Goal: Task Accomplishment & Management: Use online tool/utility

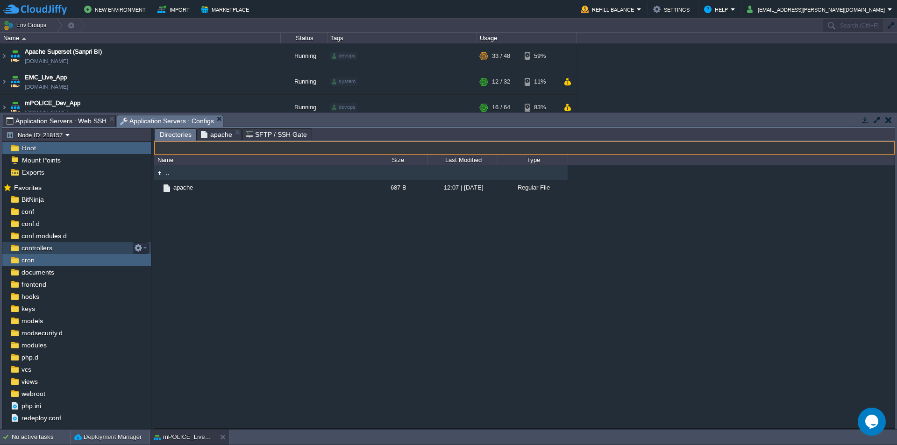
click at [215, 138] on span "apache" at bounding box center [216, 134] width 31 height 11
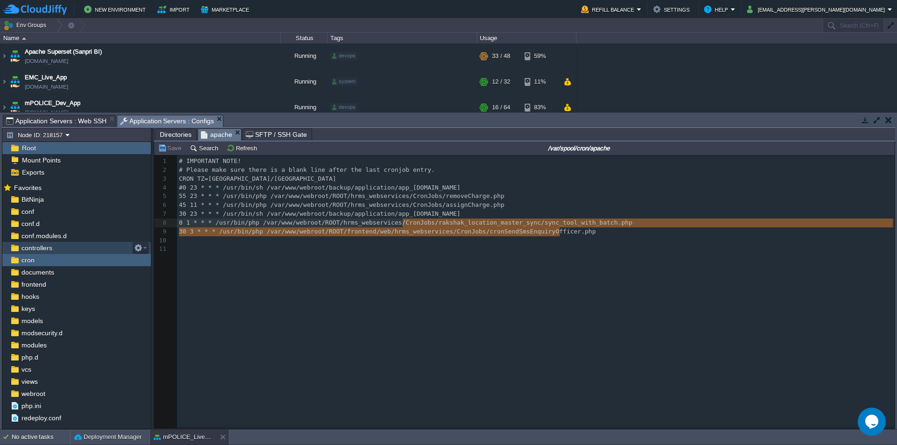
type textarea "nd/web/hrms_webservices/CronJobs/cronSendSmsEnquiryOfficer.php"
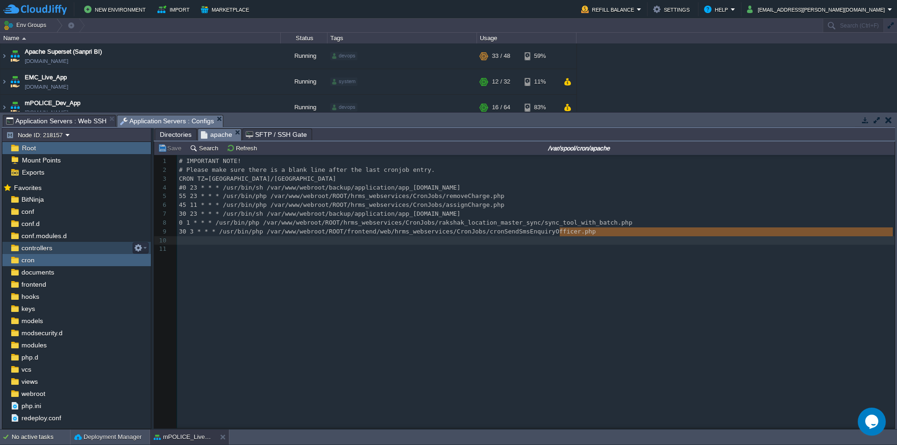
type textarea "30 3 * * * /usr/bin/php /var/www/webroot/ROOT/frontend/web/hrms_webservices/Cro…"
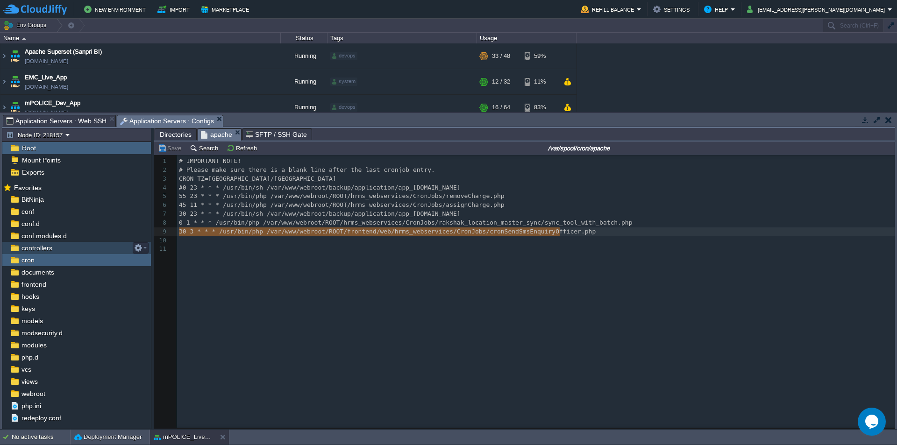
drag, startPoint x: 565, startPoint y: 233, endPoint x: 171, endPoint y: 229, distance: 393.2
click at [481, 202] on pre "45 11 * * * /usr/bin/php /var/www/webroot/ROOT/hrms_webservices/CronJobs/assign…" at bounding box center [537, 205] width 721 height 9
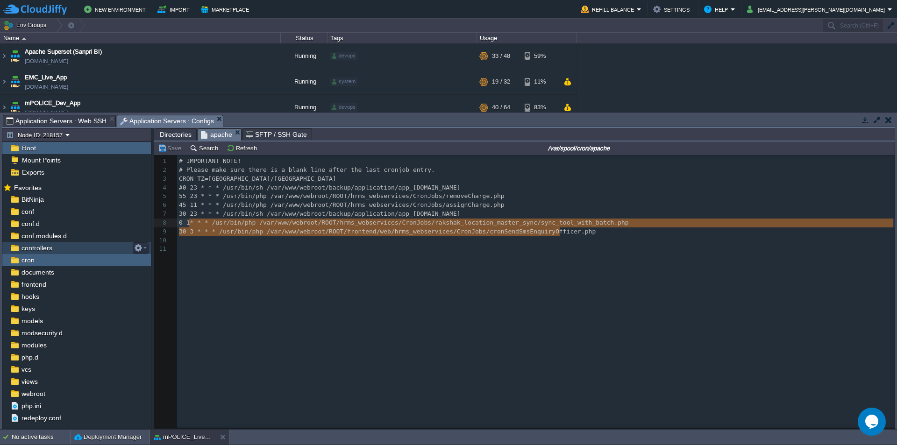
type textarea "30 23 * * * /usr/bin/sh /var/www/webroot/backup/application/app_[DOMAIN_NAME] 0…"
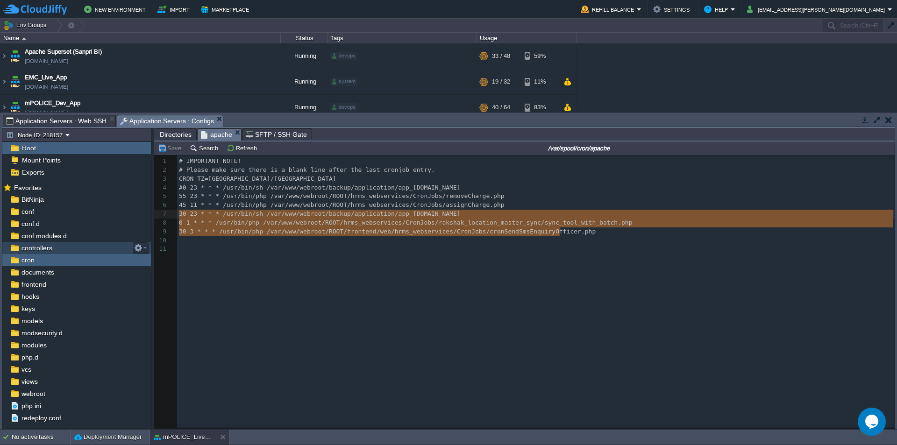
drag, startPoint x: 563, startPoint y: 234, endPoint x: 186, endPoint y: 219, distance: 376.7
click at [283, 181] on pre "CRON TZ=[GEOGRAPHIC_DATA]/[GEOGRAPHIC_DATA]" at bounding box center [537, 179] width 721 height 9
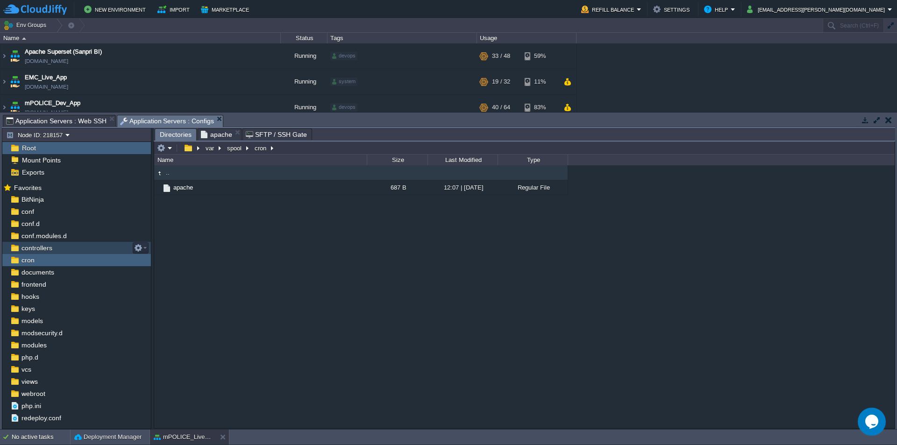
click at [177, 135] on span "Directories" at bounding box center [176, 135] width 32 height 12
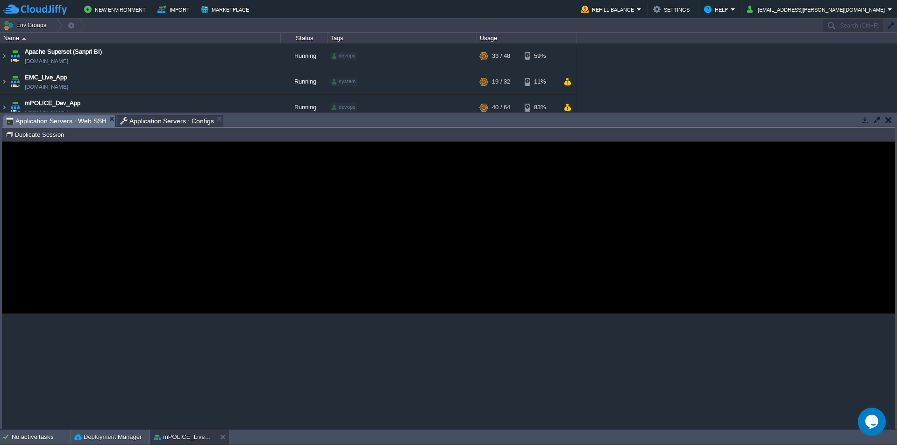
click at [85, 117] on span "Application Servers : Web SSH" at bounding box center [56, 121] width 100 height 12
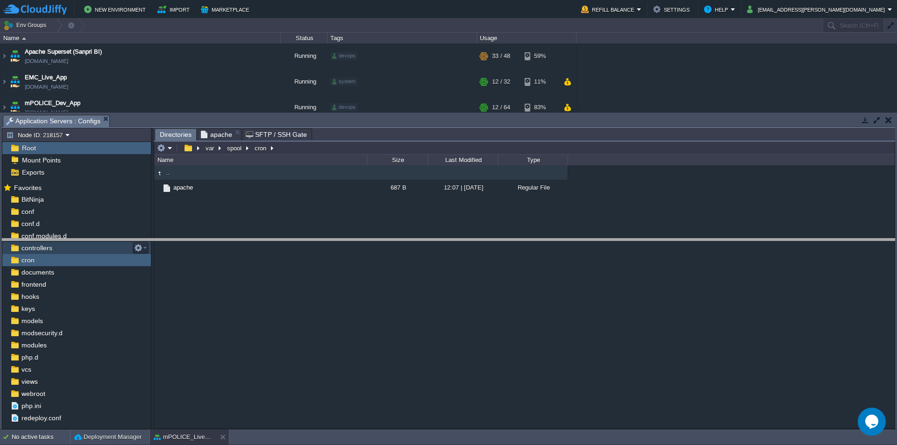
drag, startPoint x: 177, startPoint y: 122, endPoint x: 188, endPoint y: 277, distance: 154.9
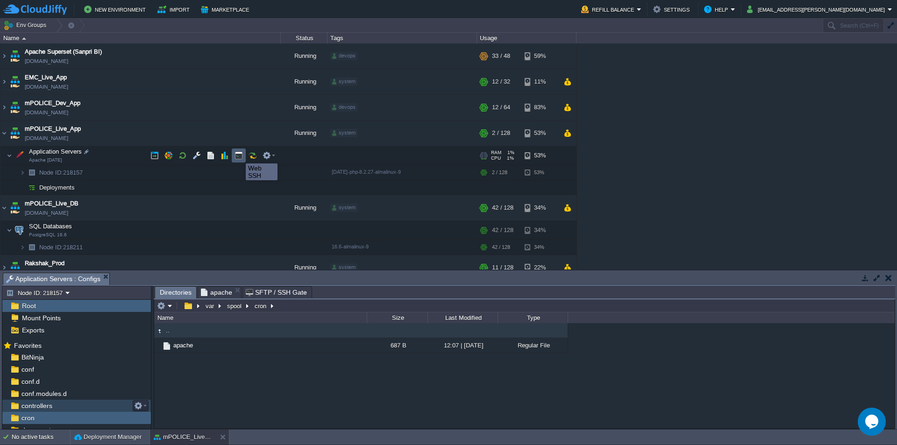
click at [239, 155] on button "button" at bounding box center [238, 155] width 8 height 8
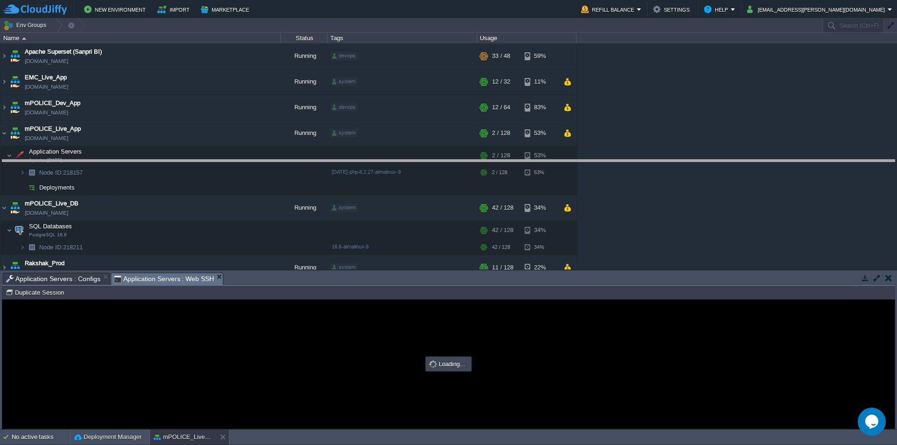
drag, startPoint x: 374, startPoint y: 285, endPoint x: 390, endPoint y: 111, distance: 174.5
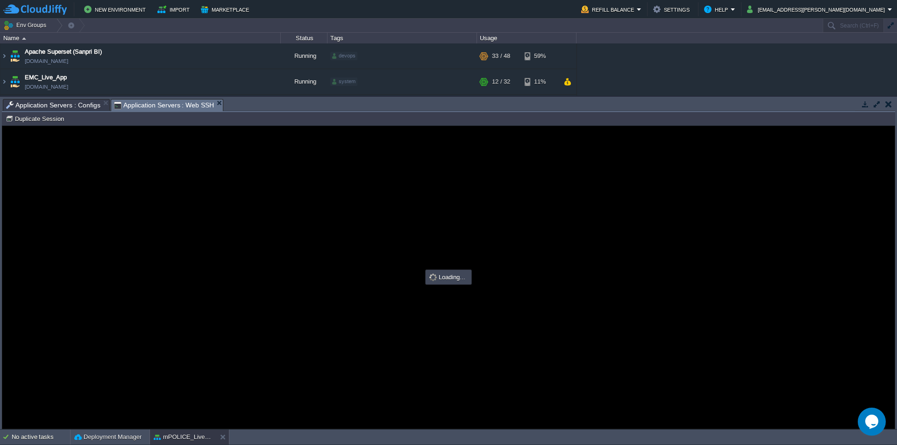
type input "#000000"
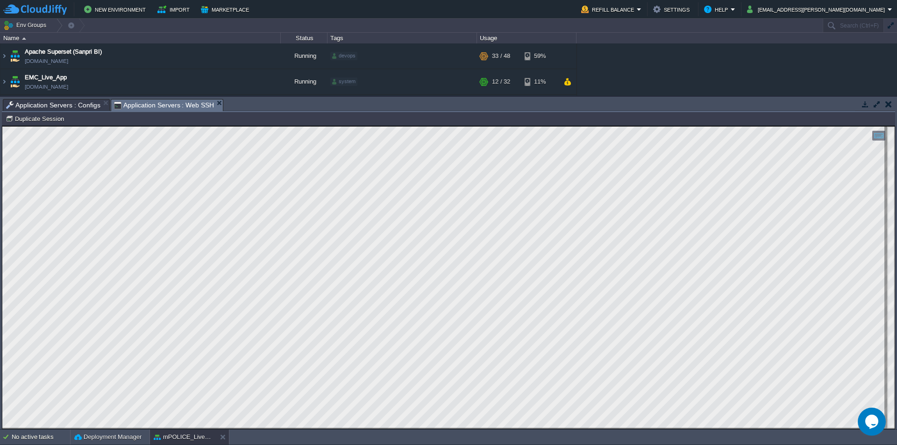
click at [2, 126] on html "Copy: Ctrl + Shift + C Paste: Ctrl + V Settings: Ctrl + Shift + Alt 0" at bounding box center [448, 126] width 892 height 0
click at [72, 106] on span "Application Servers : Configs" at bounding box center [53, 104] width 94 height 11
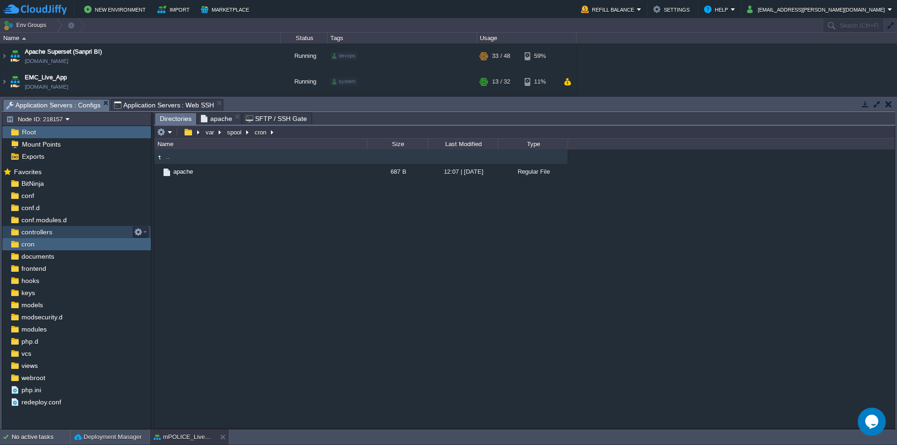
click at [217, 118] on span "apache" at bounding box center [216, 118] width 31 height 11
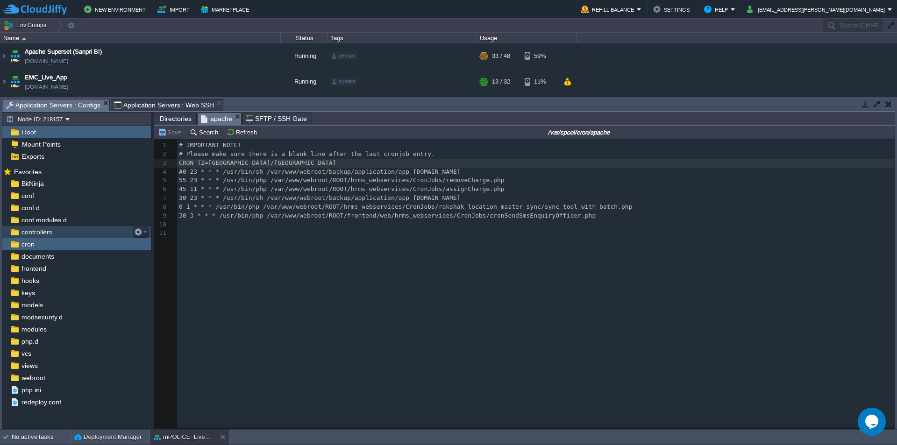
click at [565, 218] on pre "30 3 * * * /usr/bin/php /var/www/webroot/ROOT/frontend/web/hrms_webservices/Cro…" at bounding box center [537, 216] width 721 height 9
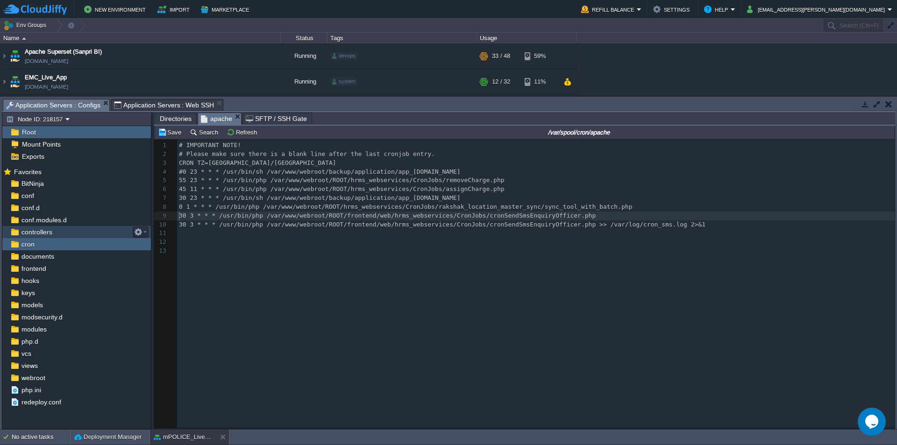
type textarea "#"
click at [167, 109] on span "Application Servers : Web SSH" at bounding box center [164, 104] width 100 height 11
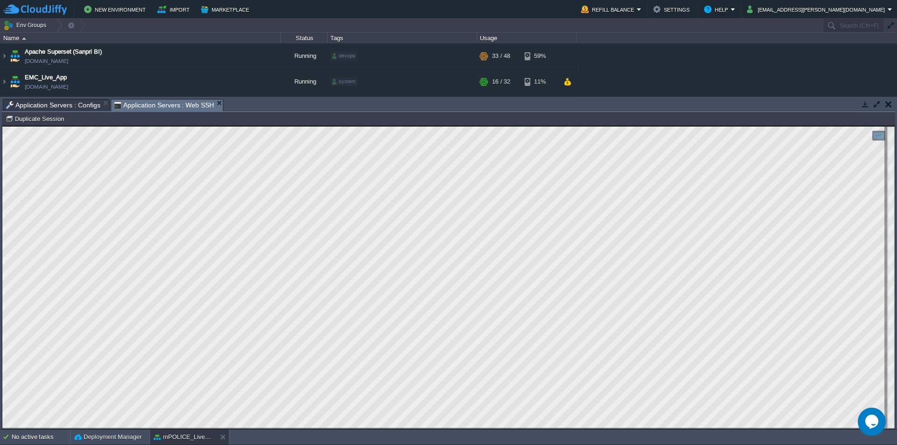
click at [2, 126] on html "Copy: Ctrl + Shift + C Paste: Ctrl + V Settings: Ctrl + Shift + Alt 0" at bounding box center [448, 126] width 892 height 0
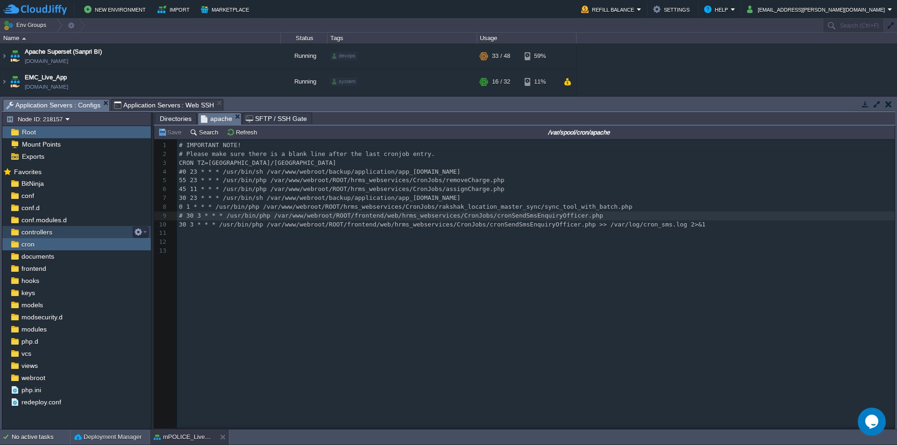
click at [73, 108] on span "Application Servers : Configs" at bounding box center [53, 105] width 94 height 12
click at [173, 120] on span "Directories" at bounding box center [176, 118] width 32 height 11
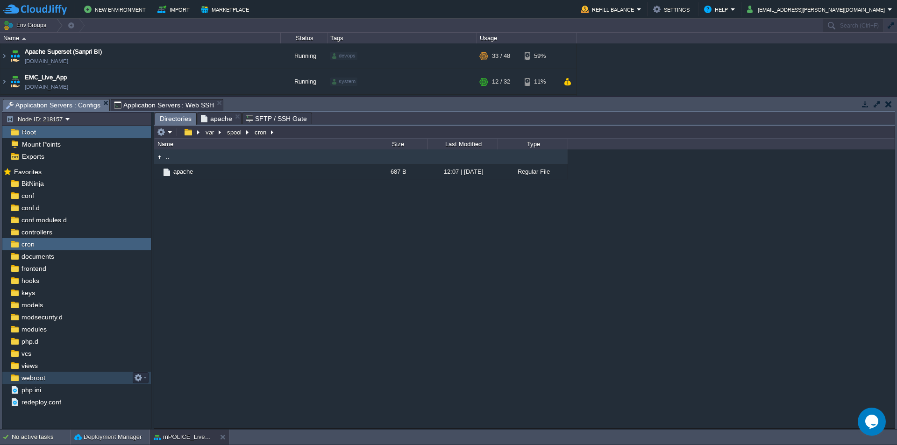
click at [39, 375] on span "webroot" at bounding box center [33, 378] width 27 height 8
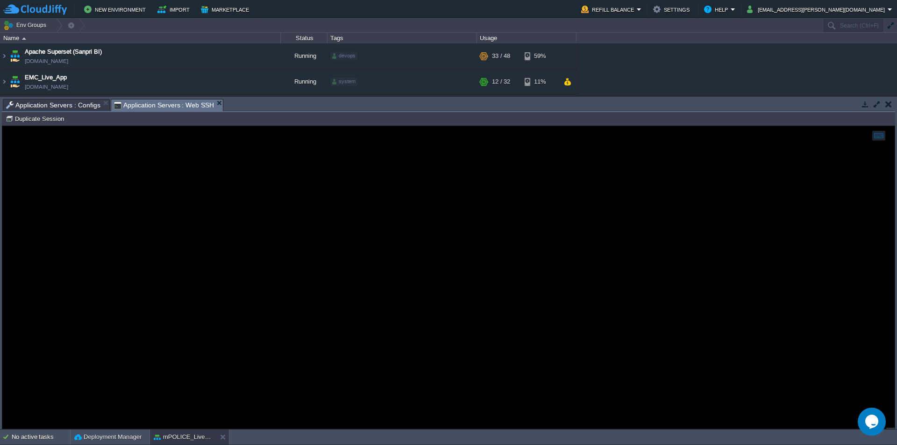
click at [163, 105] on span "Application Servers : Web SSH" at bounding box center [164, 105] width 100 height 12
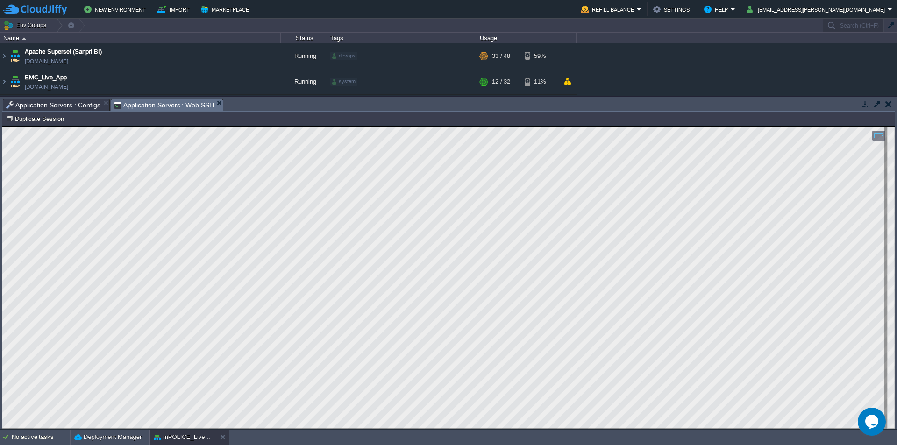
click at [68, 107] on span "Application Servers : Configs" at bounding box center [53, 104] width 94 height 11
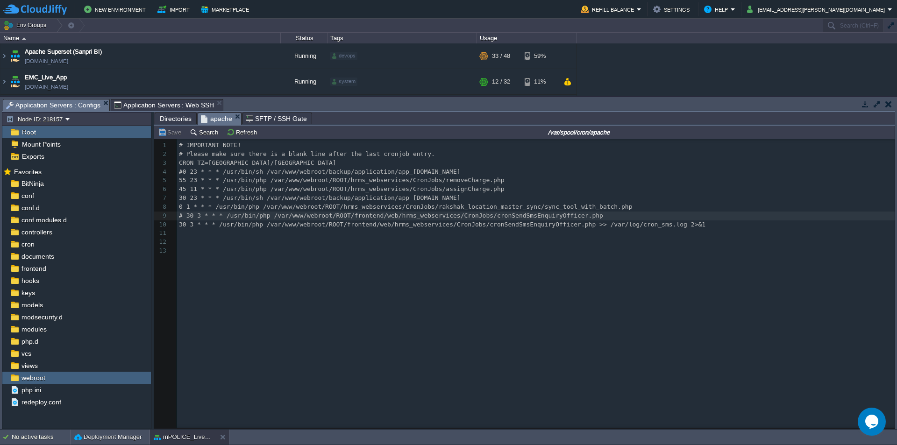
click at [214, 116] on span "apache" at bounding box center [216, 119] width 31 height 12
click at [295, 224] on span "30 3 * * * /usr/bin/php /var/www/webroot/ROOT/frontend/web/hrms_webservices/Cro…" at bounding box center [442, 224] width 526 height 7
type textarea "/var/www/webroot/ROOT/frontend/web/hrms_webservices/CronJobs/"
drag, startPoint x: 265, startPoint y: 216, endPoint x: 468, endPoint y: 214, distance: 202.7
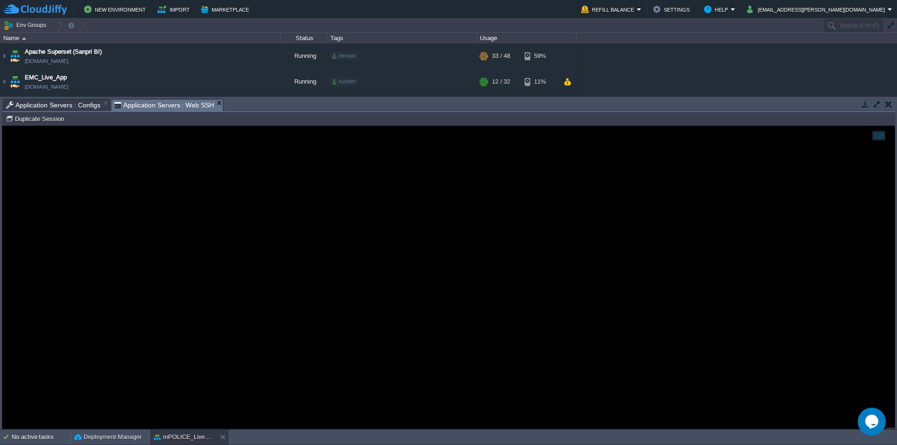
click at [143, 106] on span "Application Servers : Web SSH" at bounding box center [164, 105] width 100 height 12
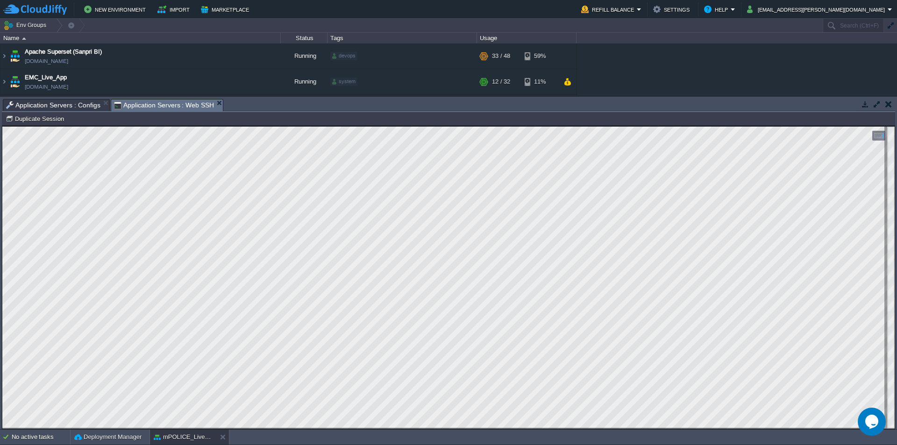
click at [58, 103] on span "Application Servers : Configs" at bounding box center [53, 104] width 94 height 11
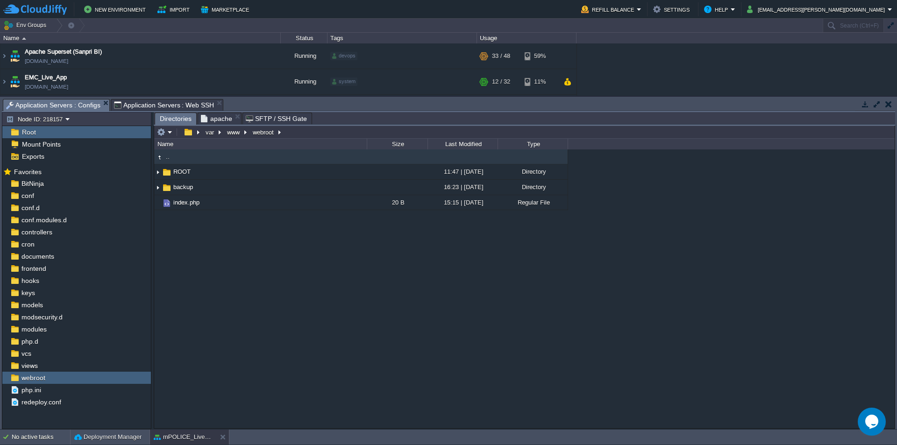
click at [169, 118] on span "Directories" at bounding box center [176, 119] width 32 height 12
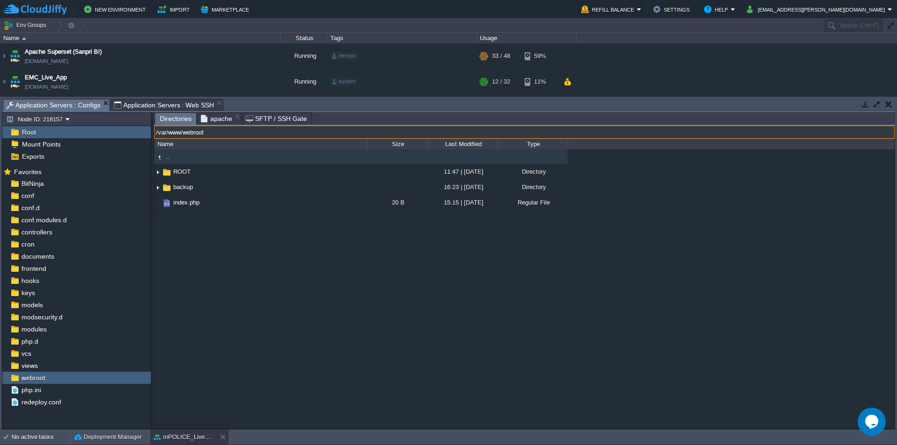
click at [312, 132] on input "/var/www/webroot" at bounding box center [524, 132] width 740 height 13
paste input "/ROOT/frontend/web/hrms_webservices/CronJobs/"
type input "/var/www/webroot/ROOT/frontend/web/hrms_webservices/CronJobs/"
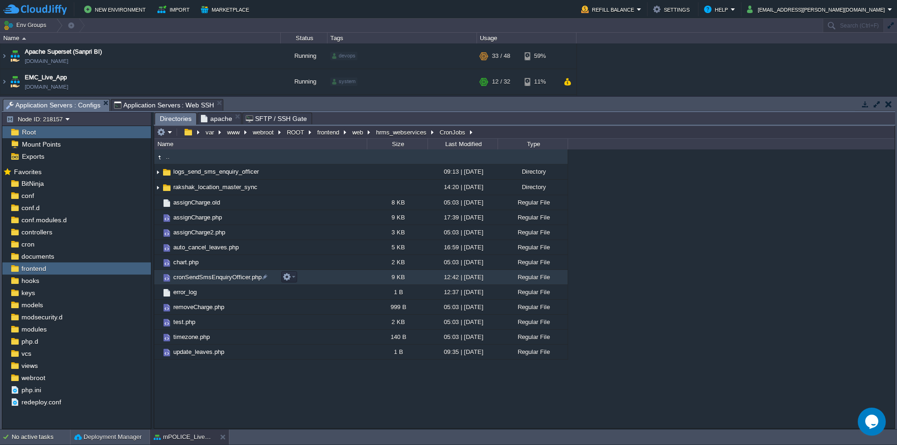
click at [242, 278] on span "cronSendSmsEnquiryOfficer.php" at bounding box center [217, 277] width 91 height 8
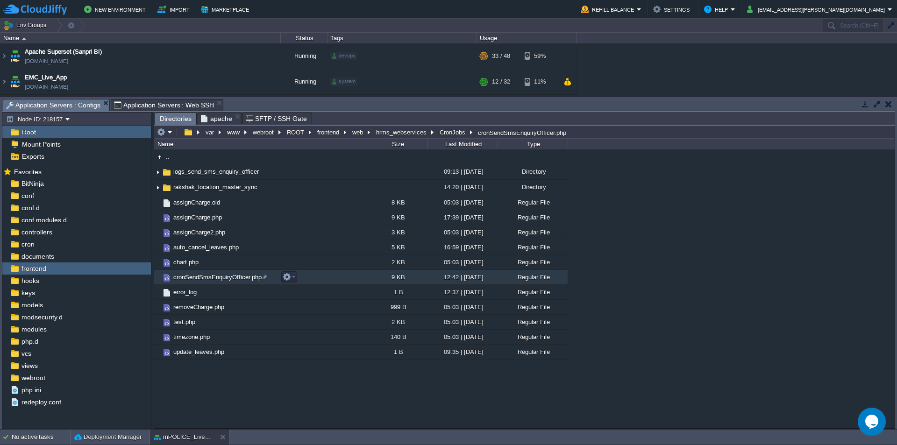
click at [242, 278] on span "cronSendSmsEnquiryOfficer.php" at bounding box center [217, 277] width 91 height 8
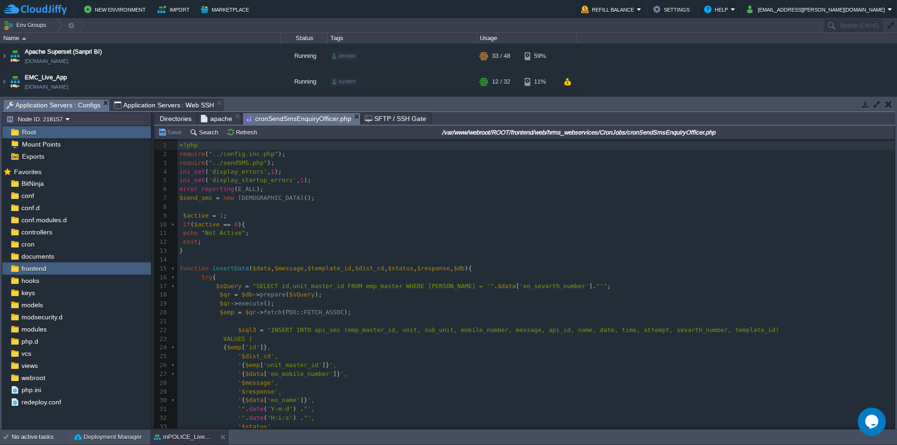
click at [208, 147] on pre "<?php" at bounding box center [535, 145] width 717 height 9
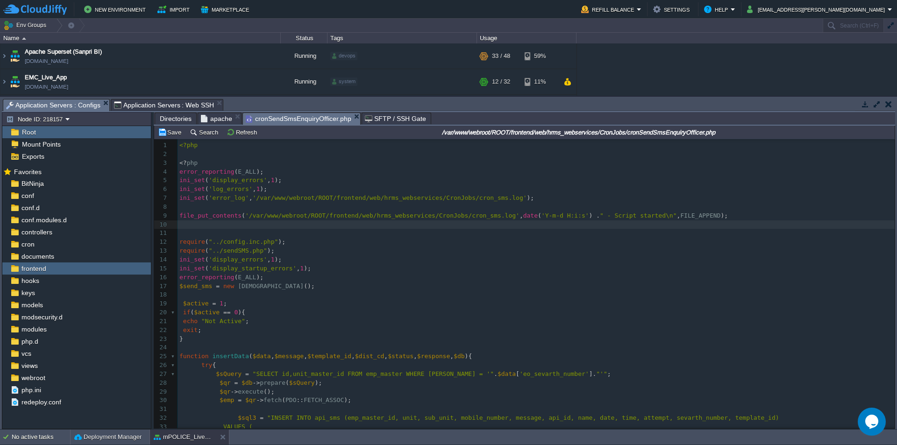
click at [236, 181] on div "xxxxxxxxxx 1 <?php 2 ​ 3 <? php 4 error_reporting ( E_ALL ); 5 ini_set ( 'displ…" at bounding box center [535, 370] width 717 height 458
type textarea "display_errors"
click at [191, 191] on div "x 1 <?php 2 ​ 3 <? php 4 error_reporting ( E_ALL ); 5 ini_set ( 'display_errors…" at bounding box center [535, 370] width 717 height 458
type textarea "ini_set"
click at [189, 199] on div "x 1 <?php 2 ​ 3 <? php 4 error_reporting ( E_ALL ); 5 ini_set ( 'display_errors…" at bounding box center [535, 370] width 717 height 458
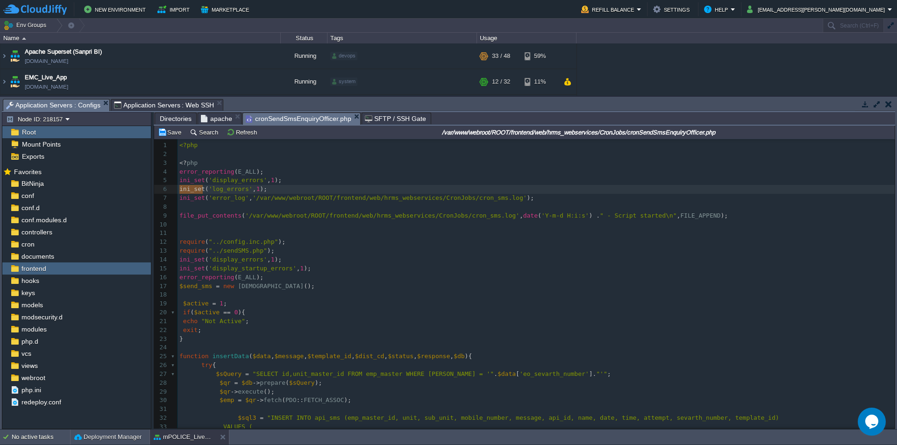
type textarea "ini_set"
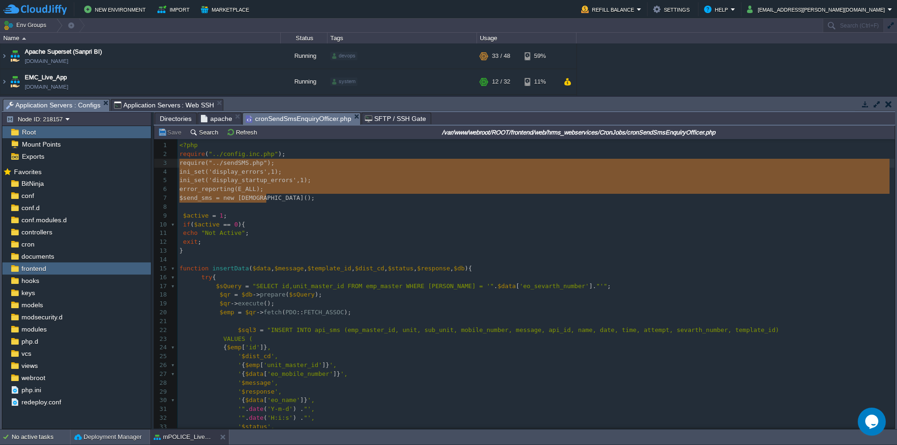
type textarea "<?php require("../config.inc.php"); require("../sendSMS.php"); ini_set('display…"
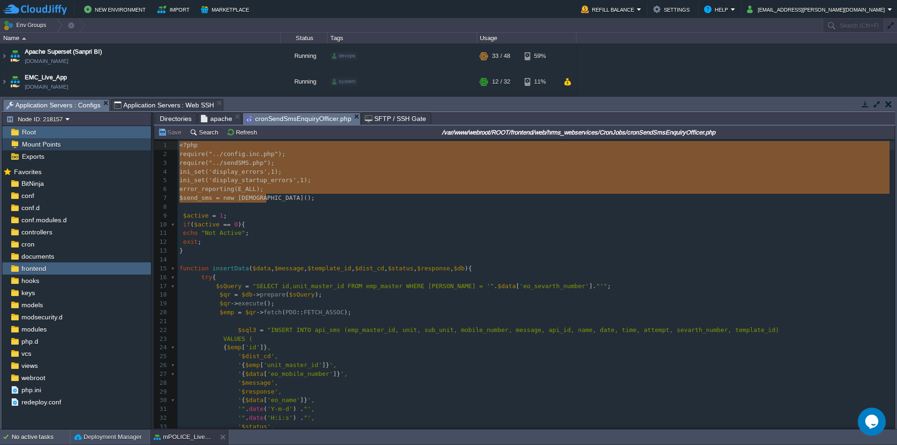
drag, startPoint x: 276, startPoint y: 200, endPoint x: 142, endPoint y: 141, distance: 145.9
click at [216, 118] on span "apache" at bounding box center [216, 118] width 31 height 11
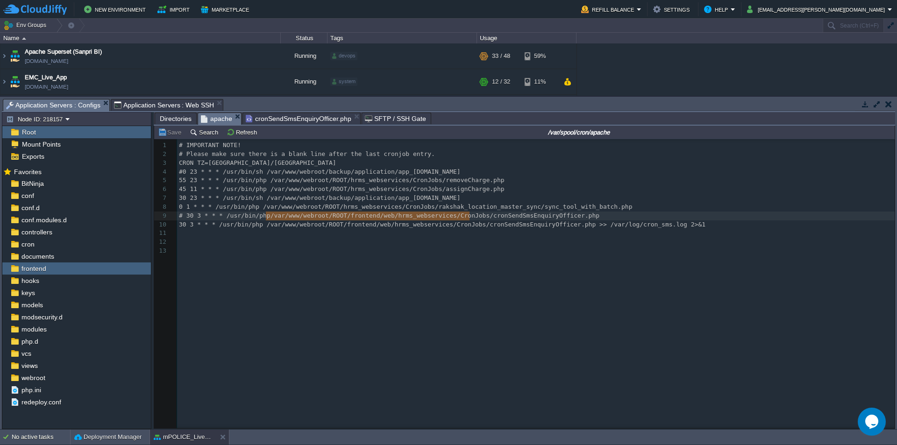
click at [402, 243] on pre "​" at bounding box center [537, 242] width 721 height 9
click at [356, 206] on div "x 1 # IMPORTANT NOTE! 2 # Please make sure there is a blank line after the last…" at bounding box center [537, 198] width 721 height 114
type textarea "hrms_webservices"
click at [356, 199] on div "x 1 # IMPORTANT NOTE! 2 # Please make sure there is a blank line after the last…" at bounding box center [537, 198] width 721 height 114
type textarea "application"
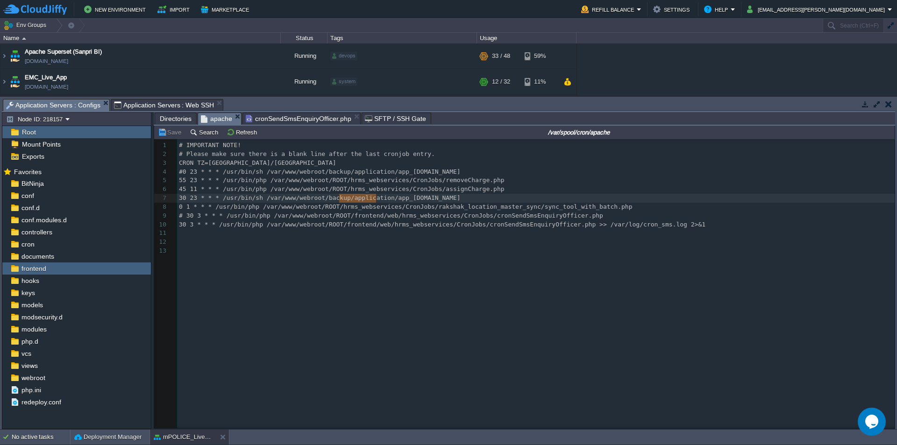
type textarea "backup"
click at [326, 188] on div "x 1 # IMPORTANT NOTE! 2 # Please make sure there is a blank line after the last…" at bounding box center [537, 198] width 721 height 114
type textarea "ROOT"
type textarea "hrms_webservices"
type textarea "CronJobs"
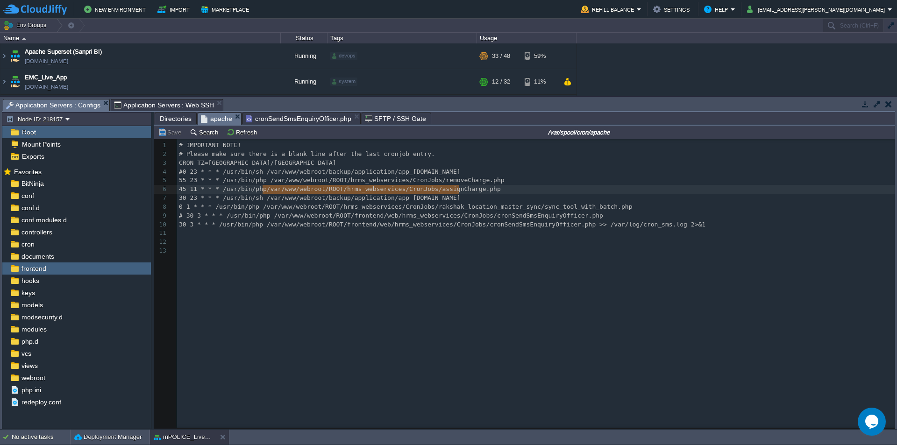
type textarea "/var/www/webroot/ROOT/hrms_webservices/CronJobs/assignCharge.php"
drag, startPoint x: 262, startPoint y: 187, endPoint x: 479, endPoint y: 191, distance: 216.2
click at [421, 185] on pre "55 23 * * * /usr/bin/php /var/www/webroot/ROOT/hrms_webservices/CronJobs/remove…" at bounding box center [537, 180] width 721 height 9
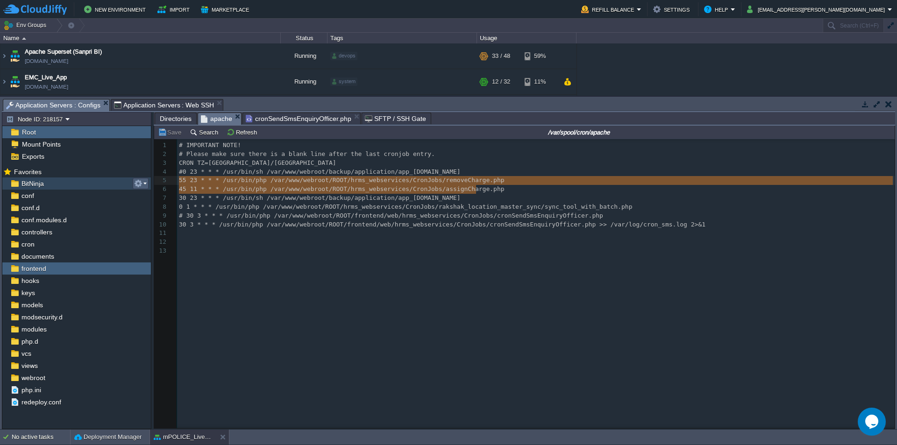
type textarea "#0 23 * * * /usr/bin/sh /var/www/webroot/backup/application/app_[DOMAIN_NAME] 5…"
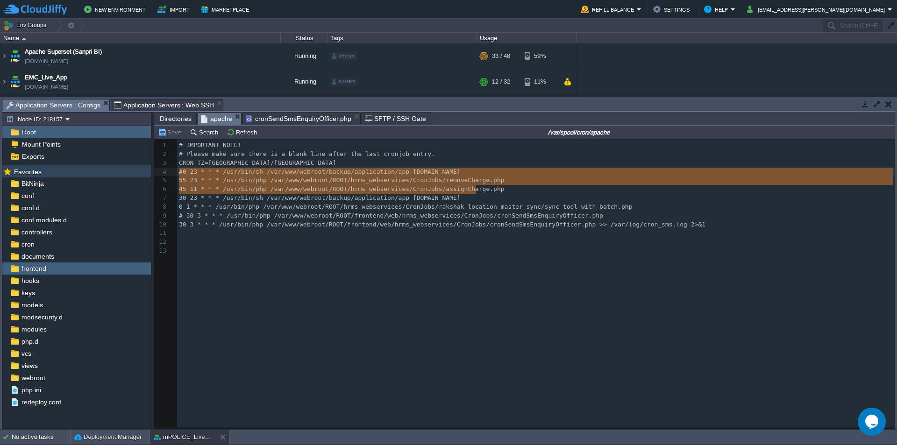
drag, startPoint x: 484, startPoint y: 191, endPoint x: 143, endPoint y: 176, distance: 340.8
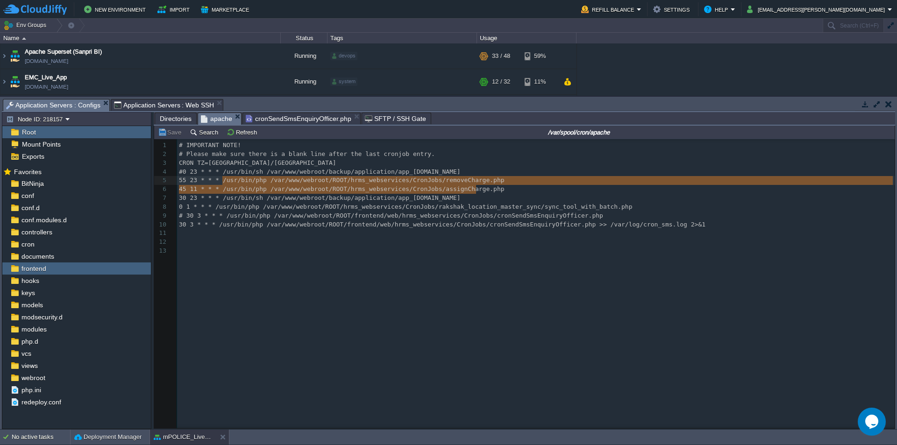
type textarea "55 23 * * * /usr/bin/php /var/www/webroot/ROOT/hrms_webservices/CronJobs/remove…"
drag, startPoint x: 480, startPoint y: 189, endPoint x: 172, endPoint y: 184, distance: 307.3
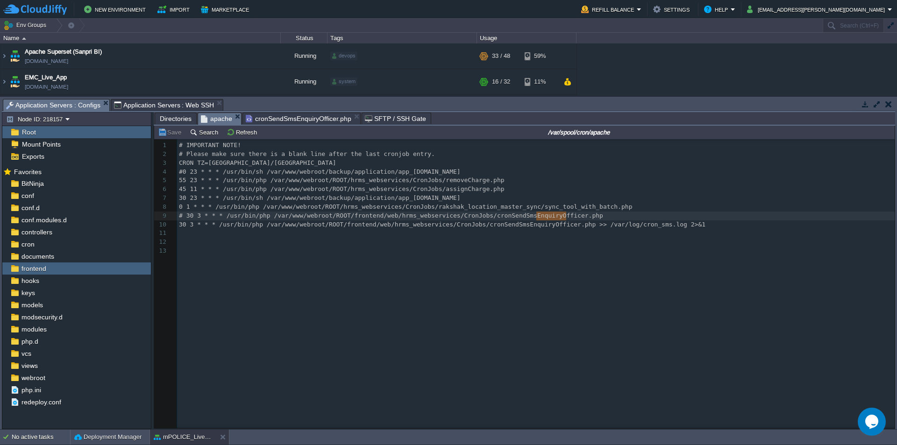
type textarea "fficer.php"
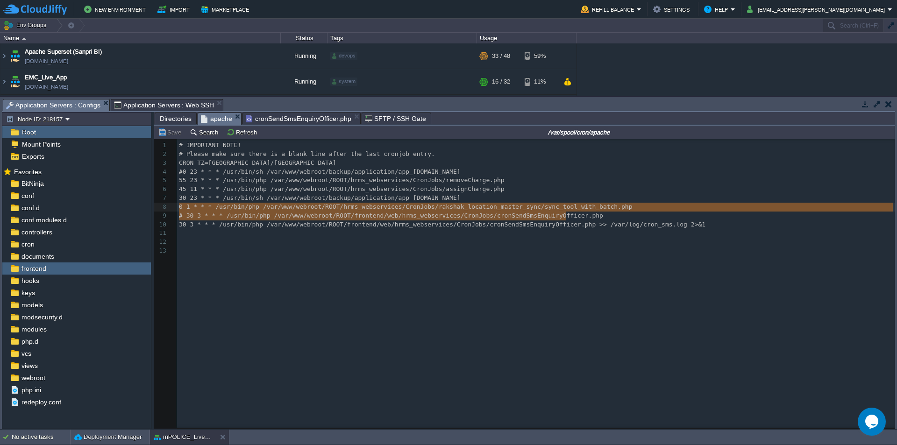
type textarea "# 30 3 * * * /usr/bin/php /var/www/webroot/ROOT/frontend/web/hrms_webservices/C…"
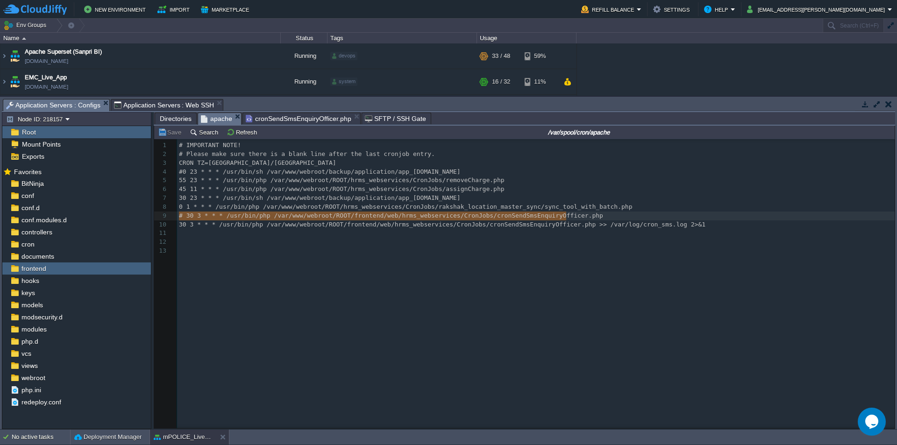
drag, startPoint x: 579, startPoint y: 217, endPoint x: 175, endPoint y: 213, distance: 403.9
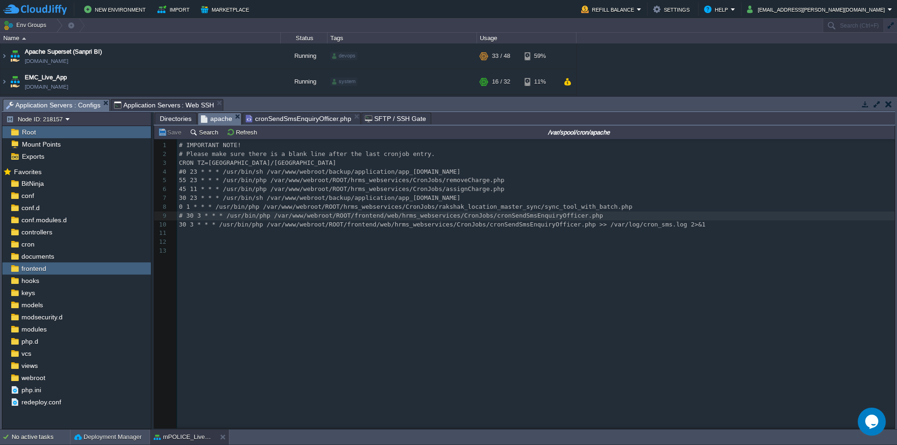
click at [184, 217] on div "x 1 # IMPORTANT NOTE! 2 # Please make sure there is a blank line after the last…" at bounding box center [537, 198] width 721 height 114
click at [186, 217] on div "x 1 # IMPORTANT NOTE! 2 # Please make sure there is a blank line after the last…" at bounding box center [537, 198] width 721 height 114
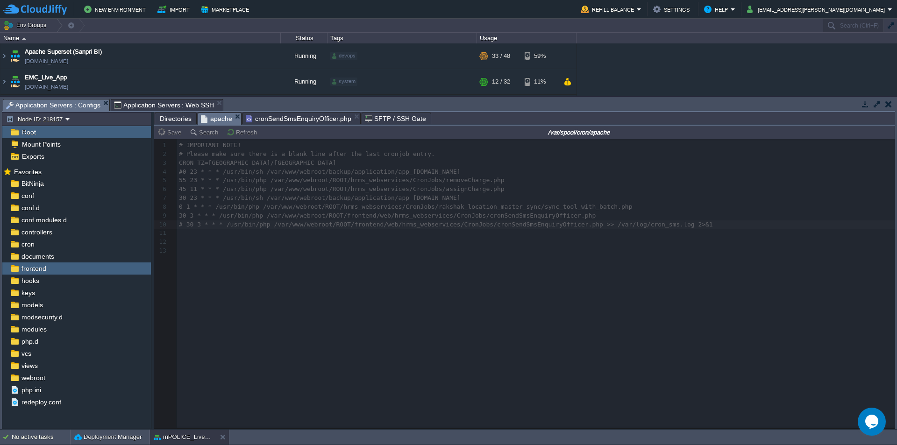
type textarea "#"
click at [472, 219] on div at bounding box center [524, 283] width 740 height 289
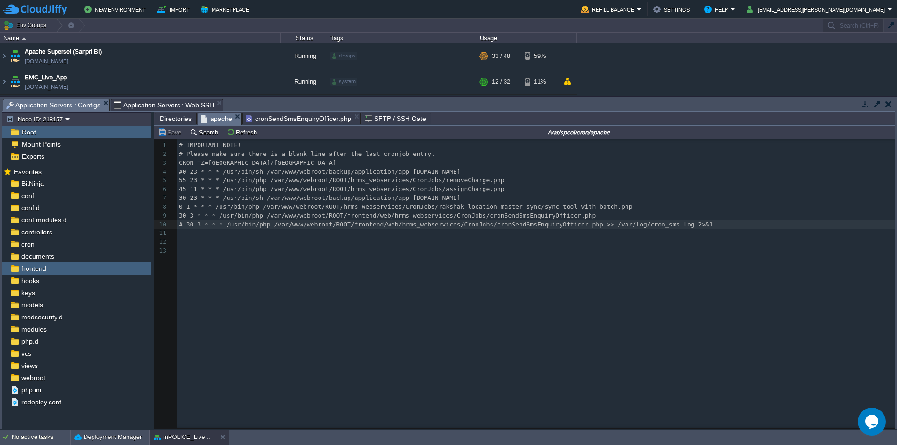
click at [504, 218] on div "x 1 # IMPORTANT NOTE! 2 # Please make sure there is a blank line after the last…" at bounding box center [537, 198] width 721 height 114
click at [285, 120] on span "cronSendSmsEnquiryOfficer.php" at bounding box center [299, 118] width 106 height 11
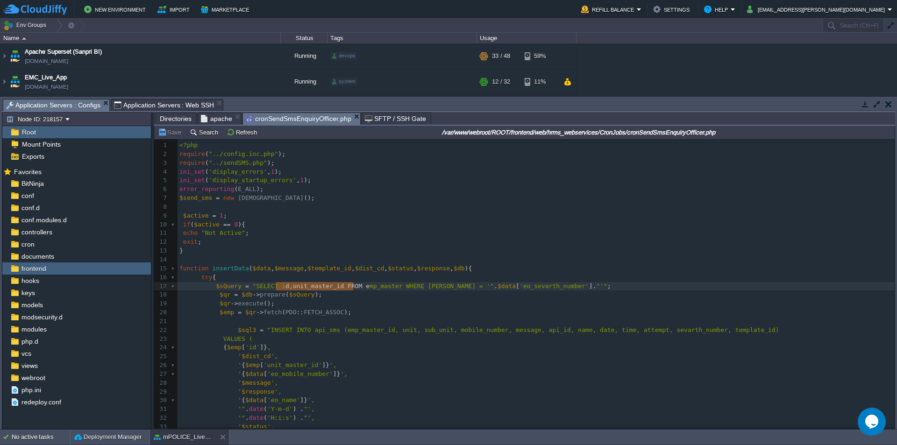
type textarea "d,unit_master_id FROM emp_master WHERE"
drag, startPoint x: 418, startPoint y: 318, endPoint x: 424, endPoint y: 319, distance: 5.2
click at [418, 318] on pre "​" at bounding box center [535, 321] width 717 height 9
click at [275, 243] on pre "exit ;" at bounding box center [535, 242] width 717 height 9
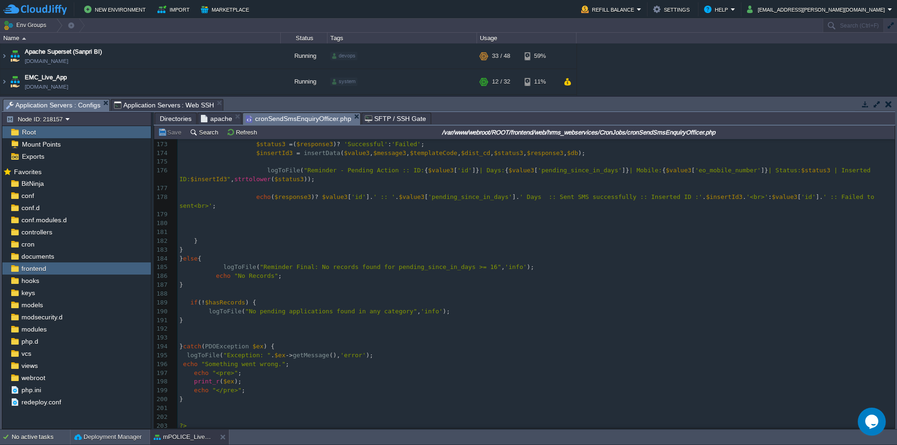
scroll to position [1541, 0]
click at [326, 250] on div "x exit ; 153 } 154 } 155 } else { 156 logToFile ( "Reminder 3: No records found…" at bounding box center [535, 214] width 717 height 519
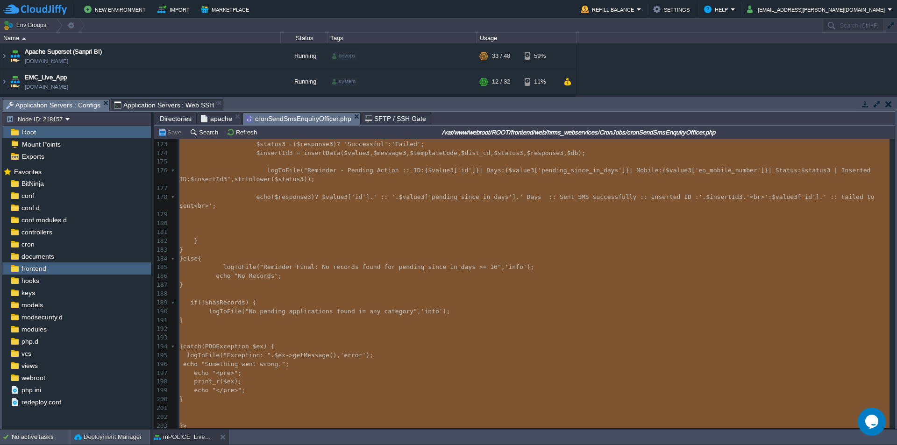
type textarea "-"
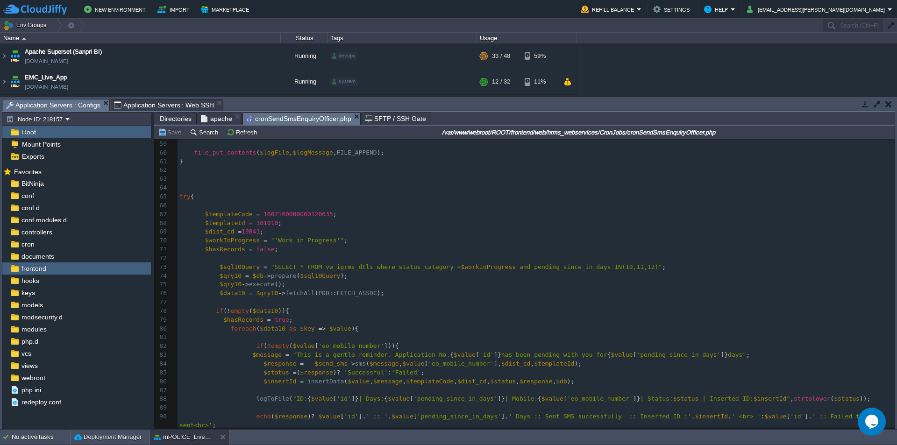
scroll to position [0, 0]
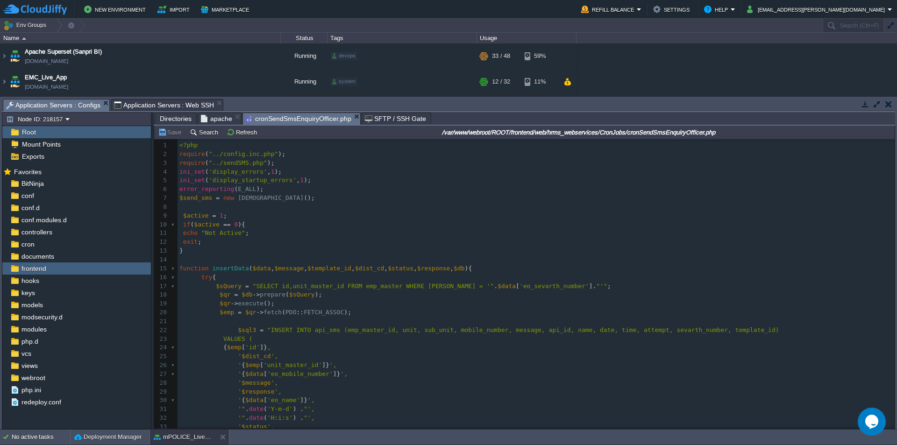
click at [346, 190] on pre "error_reporting ( E_ALL );" at bounding box center [535, 189] width 717 height 9
click at [242, 157] on span ""../config.inc.php"" at bounding box center [244, 153] width 70 height 7
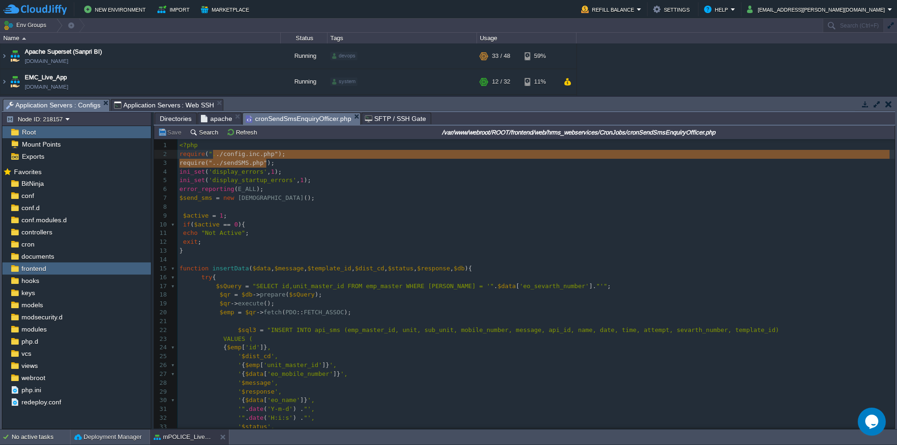
type textarea "require("../config.inc.php"); require("../sendSMS.php");"
drag, startPoint x: 273, startPoint y: 163, endPoint x: 174, endPoint y: 156, distance: 99.2
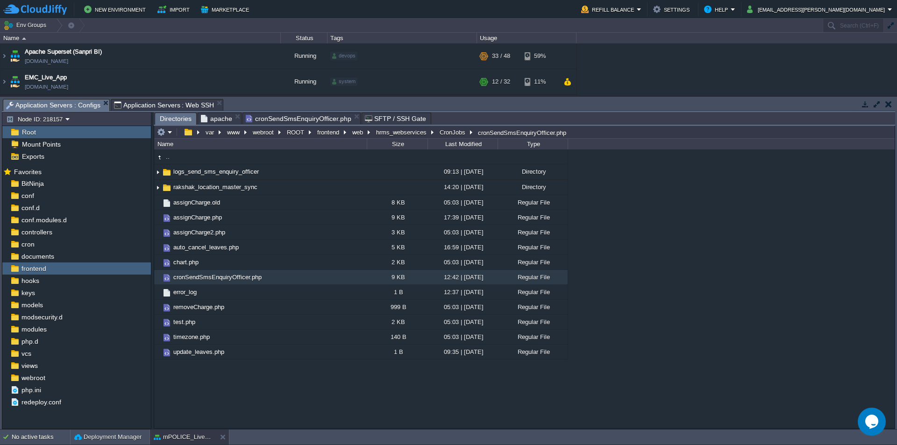
click at [175, 118] on span "Directories" at bounding box center [176, 119] width 32 height 12
click at [266, 117] on span "cronSendSmsEnquiryOfficer.php" at bounding box center [299, 118] width 106 height 11
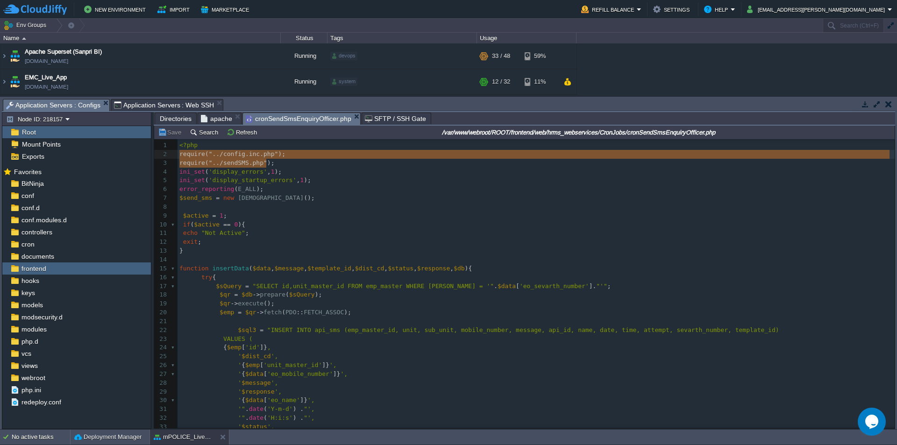
click at [227, 168] on pre "ini_set ( 'display_errors' , 1 );" at bounding box center [535, 172] width 717 height 9
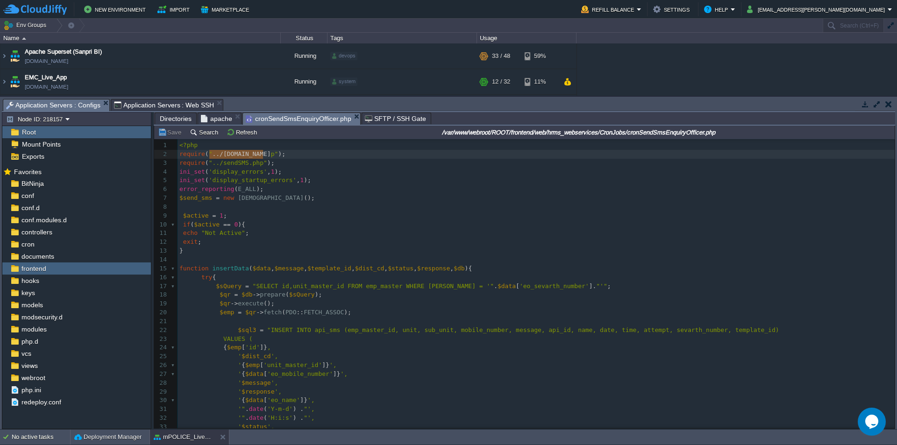
type textarea "../config.inc.php"
drag, startPoint x: 210, startPoint y: 155, endPoint x: 265, endPoint y: 153, distance: 55.1
type textarea "<?php require("../config.inc.php"); require("../sendSMS.php");"
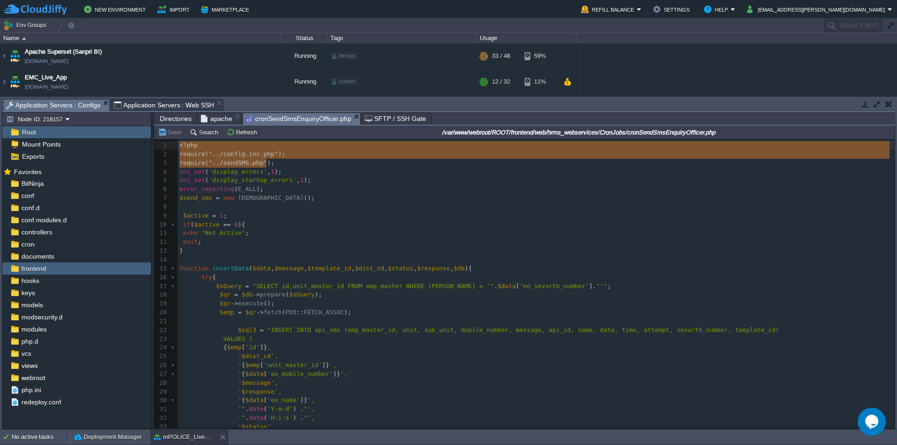
drag, startPoint x: 259, startPoint y: 162, endPoint x: 162, endPoint y: 142, distance: 99.5
click at [179, 118] on span "Directories" at bounding box center [176, 118] width 32 height 11
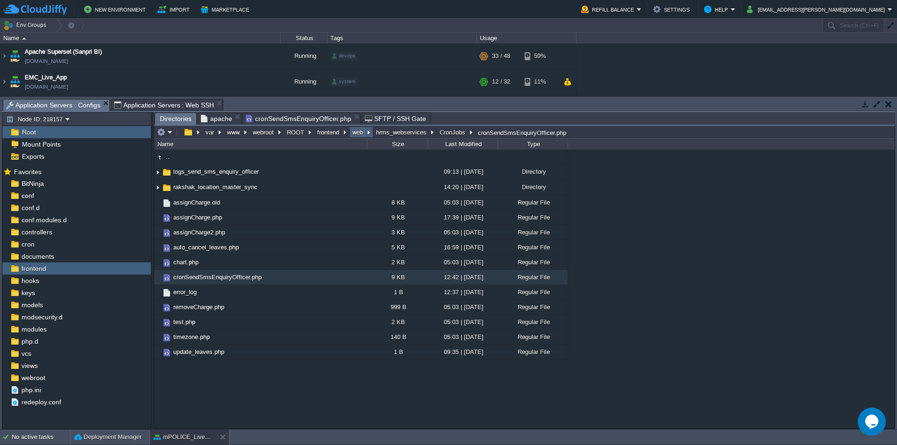
click at [361, 134] on button "web" at bounding box center [358, 132] width 14 height 8
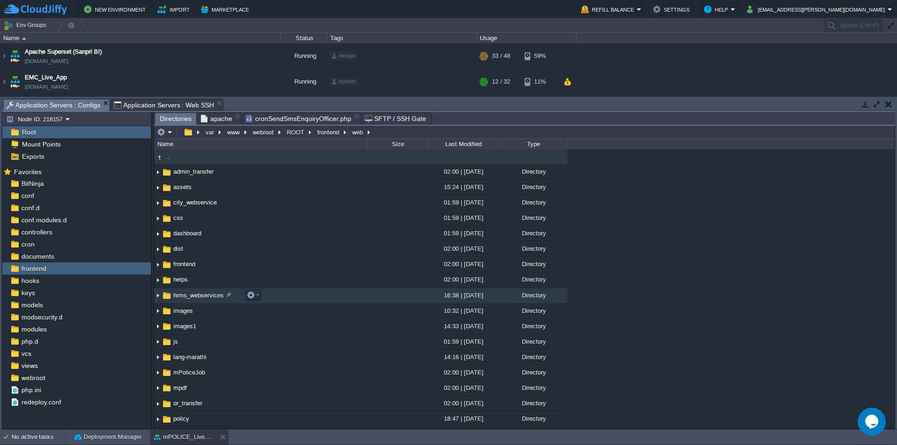
click at [201, 296] on span "hrms_webservices" at bounding box center [198, 295] width 53 height 8
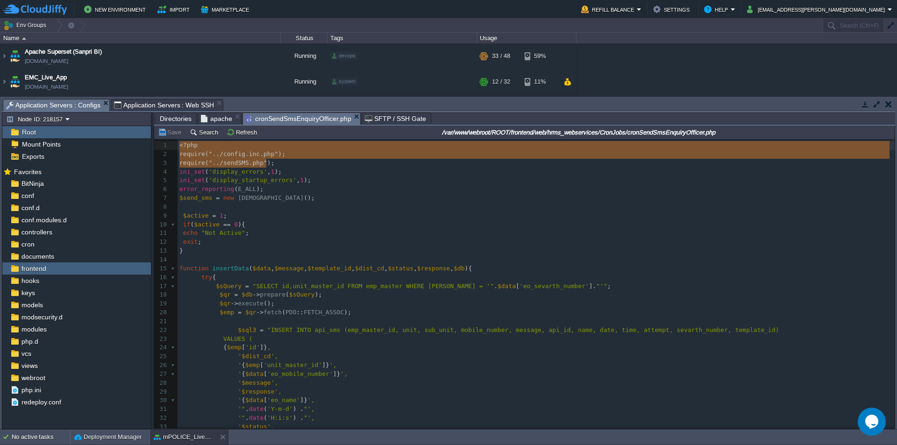
click at [285, 119] on span "cronSendSmsEnquiryOfficer.php" at bounding box center [299, 119] width 106 height 12
click at [304, 180] on span ");" at bounding box center [307, 180] width 7 height 7
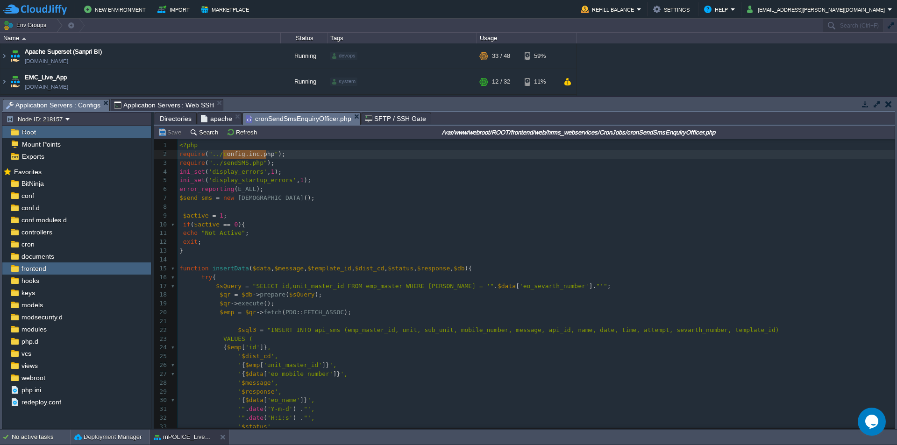
type textarea "config.inc.php"
drag, startPoint x: 267, startPoint y: 155, endPoint x: 221, endPoint y: 154, distance: 45.8
click at [175, 118] on span "Directories" at bounding box center [176, 118] width 32 height 11
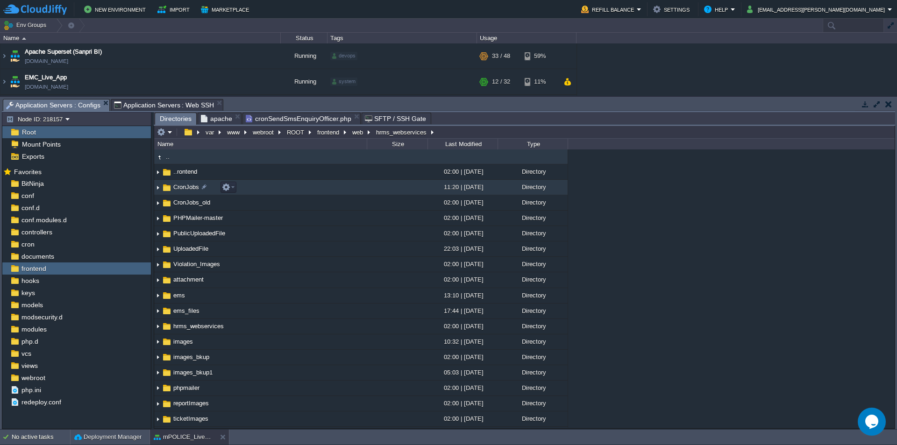
paste input "config.inc.php"
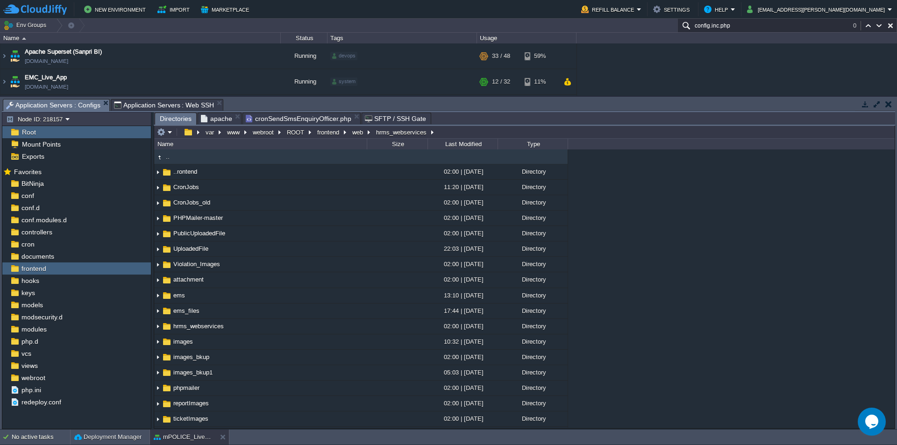
type input "config.inc.php"
type input "/var/www/webroot/ROOT/frontend/web/hrms_webservices"
click at [463, 129] on input "/var/www/webroot/ROOT/frontend/web/hrms_webservices" at bounding box center [524, 132] width 740 height 13
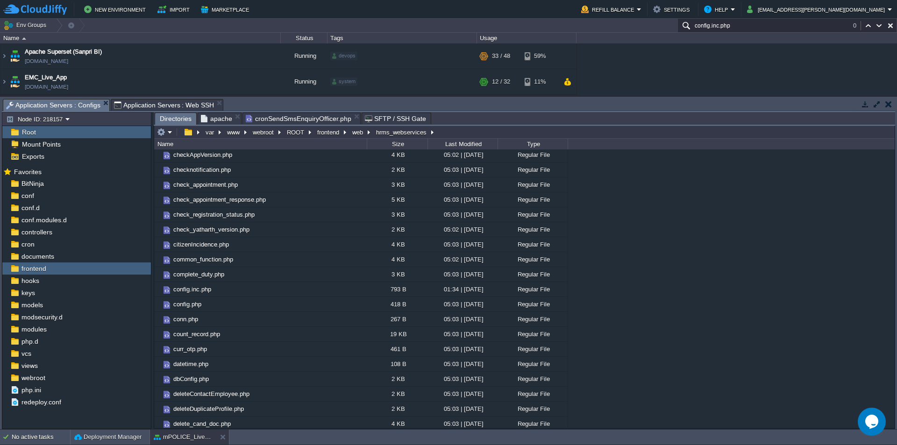
type input "/var/www/webroot/ROOT/frontend/web/hrms_webservices"
click at [463, 134] on input "/var/www/webroot/ROOT/frontend/web/hrms_webservices" at bounding box center [524, 132] width 740 height 13
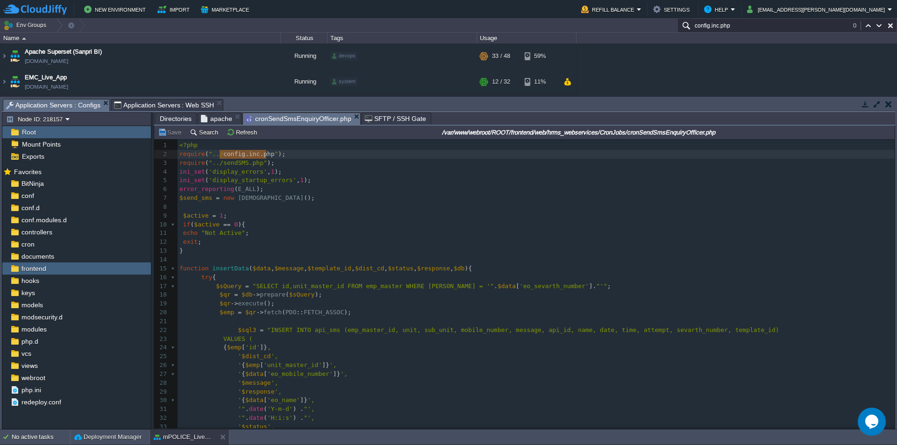
click at [278, 119] on span "cronSendSmsEnquiryOfficer.php" at bounding box center [299, 119] width 106 height 12
click at [180, 122] on span "Directories" at bounding box center [176, 118] width 32 height 11
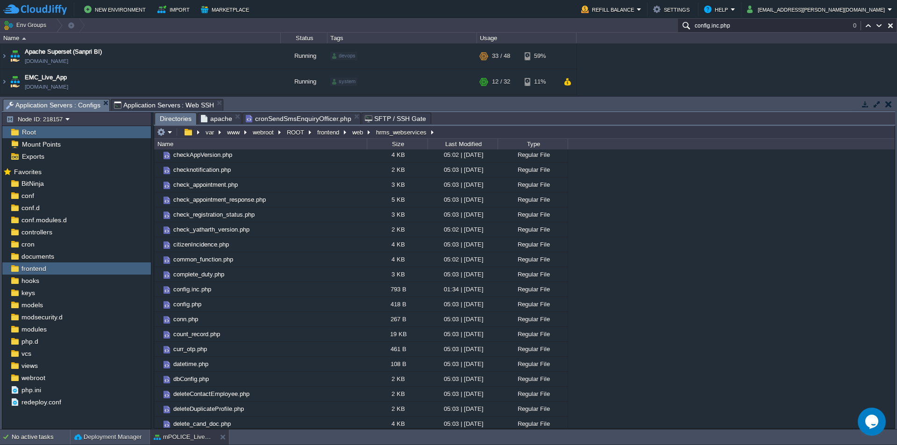
click at [312, 121] on span "cronSendSmsEnquiryOfficer.php" at bounding box center [299, 118] width 106 height 11
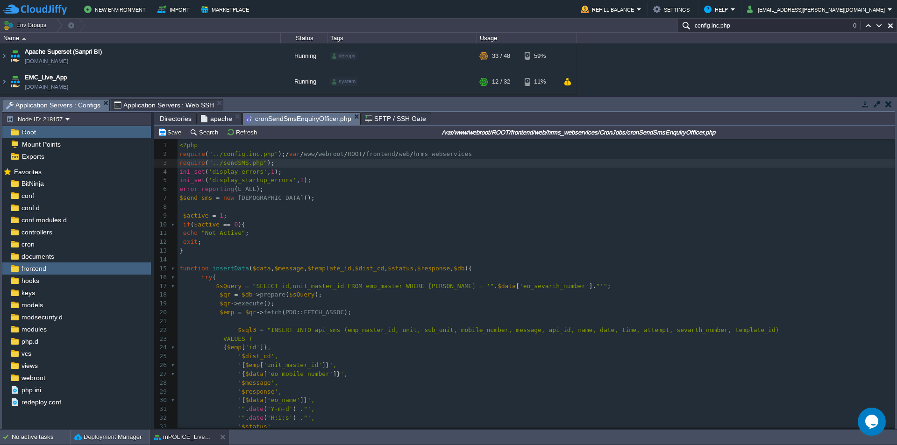
click at [232, 166] on span ""../sendSMS.php"" at bounding box center [238, 162] width 58 height 7
type textarea "sendSMS"
click at [180, 120] on span "Directories" at bounding box center [176, 118] width 32 height 11
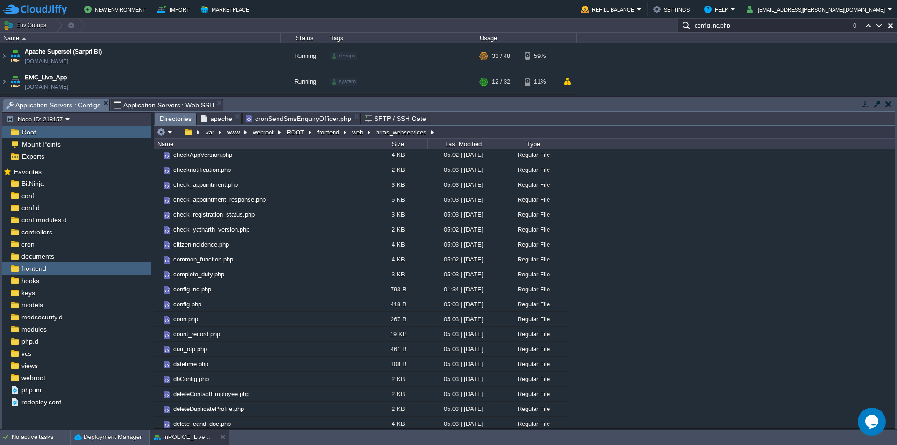
scroll to position [3747, 0]
type input "/var/www/webroot/ROOT/frontend/web/hrms_webservices"
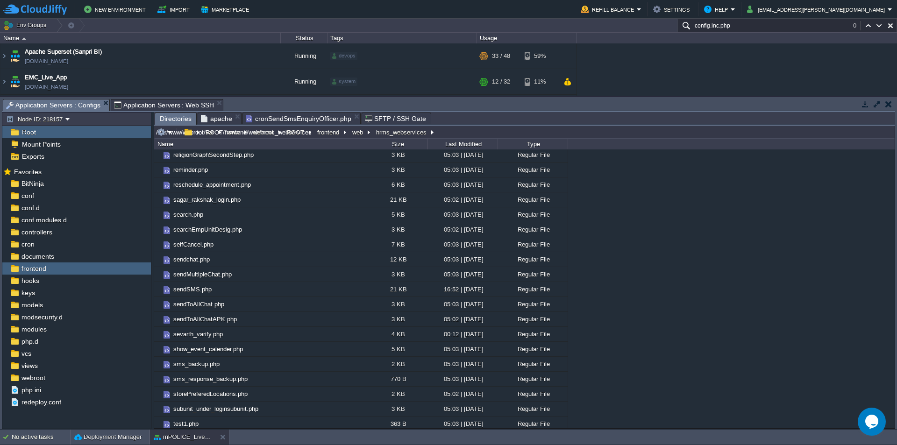
click at [454, 133] on input "/var/www/webroot/ROOT/frontend/web/hrms_webservices" at bounding box center [524, 132] width 740 height 13
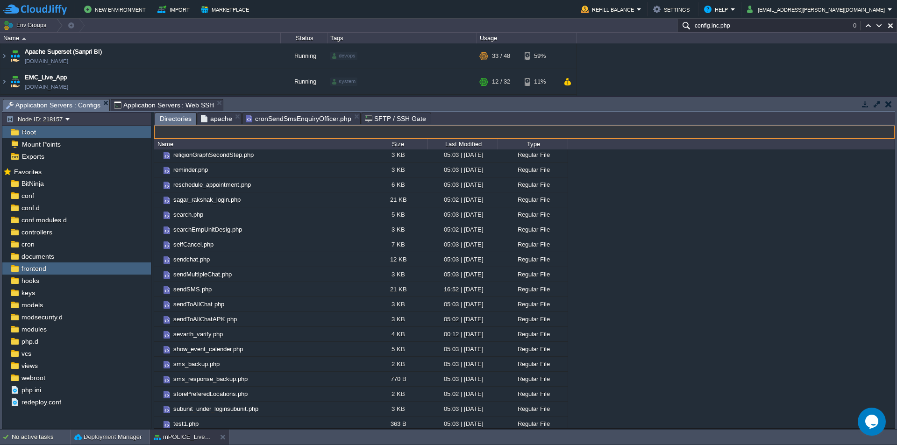
click at [291, 120] on span "cronSendSmsEnquiryOfficer.php" at bounding box center [299, 118] width 106 height 11
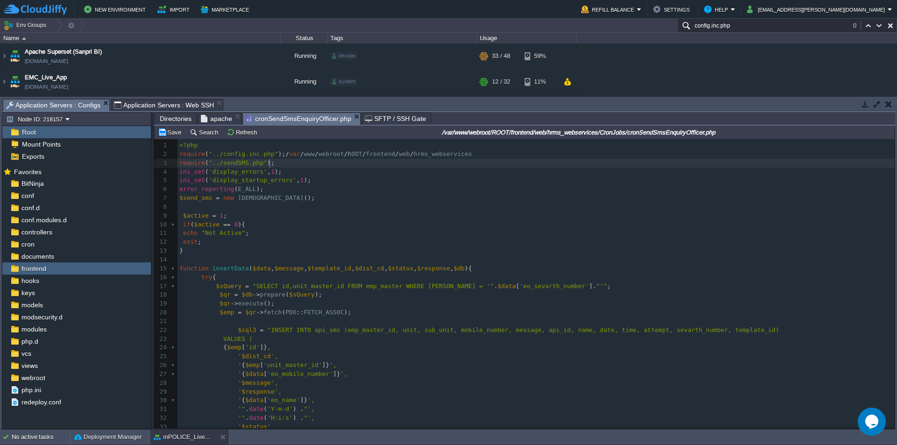
scroll to position [3, 4]
paste textarea
type textarea "sendSMS.php"
drag, startPoint x: 257, startPoint y: 164, endPoint x: 219, endPoint y: 164, distance: 38.3
type textarea "/"
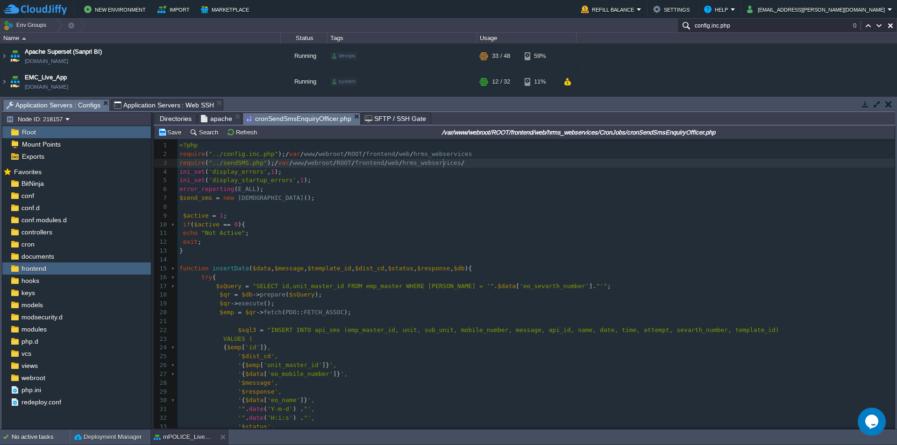
scroll to position [3, 3]
paste textarea
type textarea "config.inc.php"
drag, startPoint x: 218, startPoint y: 156, endPoint x: 265, endPoint y: 155, distance: 46.7
type textarea "/"
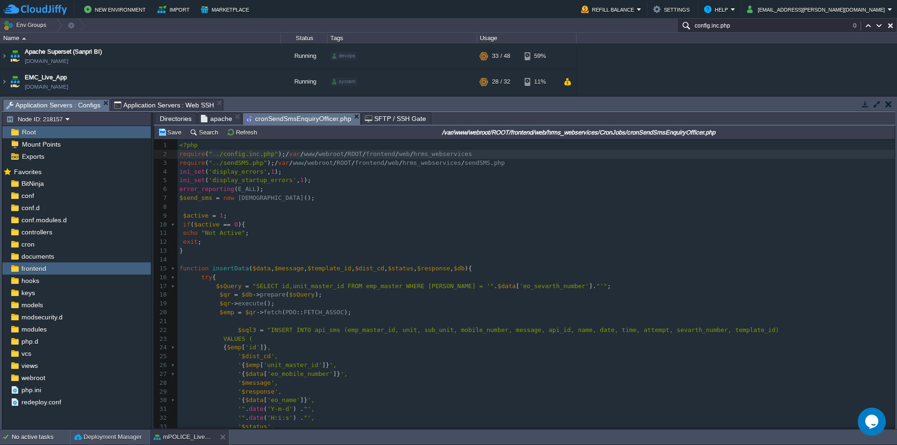
paste textarea
type textarea "/var/www/webroot/ROOT/frontend/web/hrms_webservices/config.inc.php"
drag, startPoint x: 282, startPoint y: 155, endPoint x: 500, endPoint y: 151, distance: 218.6
click at [304, 170] on pre "ini_set ( 'display_errors' , 1 );" at bounding box center [535, 172] width 717 height 9
type textarea "require("../config.inc.php"); /var/www/webroot/ROOT/frontend/web/hrms_webservic…"
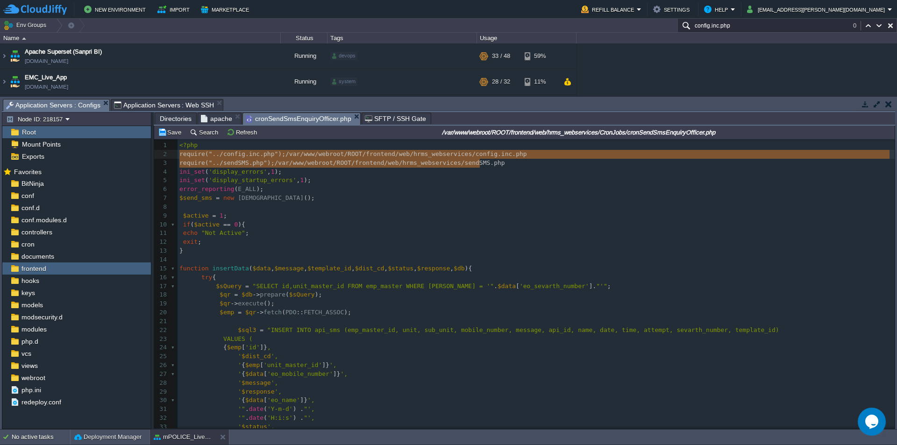
drag, startPoint x: 488, startPoint y: 164, endPoint x: 166, endPoint y: 157, distance: 321.8
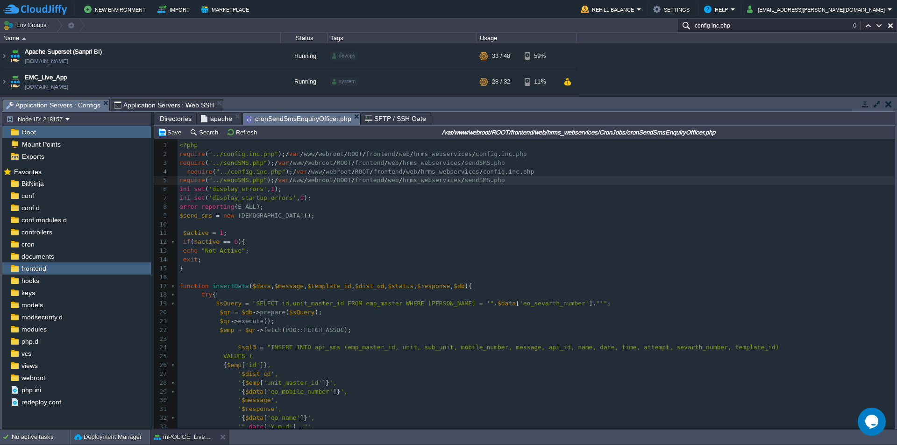
click at [184, 174] on div "x } 1 <?php 2 require ( "../config.inc.php" ); / var / www / webroot / ROOT / f…" at bounding box center [535, 348] width 717 height 414
type textarea "#"
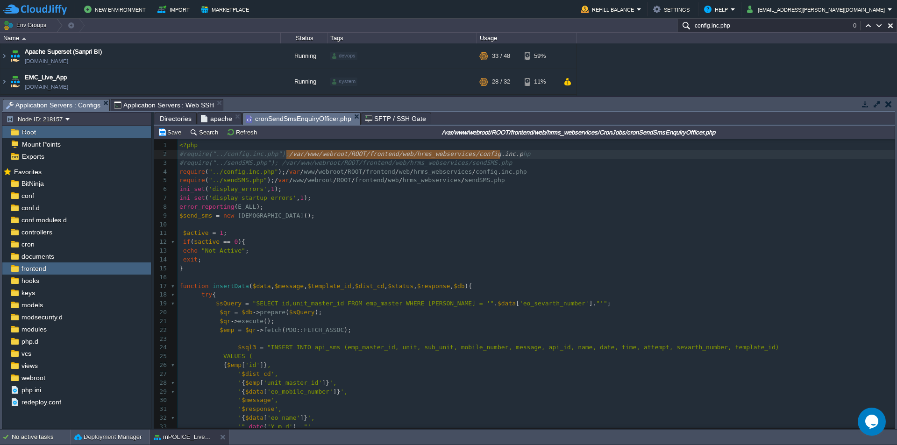
type textarea "/var/www/webroot/ROOT/frontend/web/hrms_webservices/config.inc.php"
drag, startPoint x: 285, startPoint y: 153, endPoint x: 503, endPoint y: 154, distance: 217.6
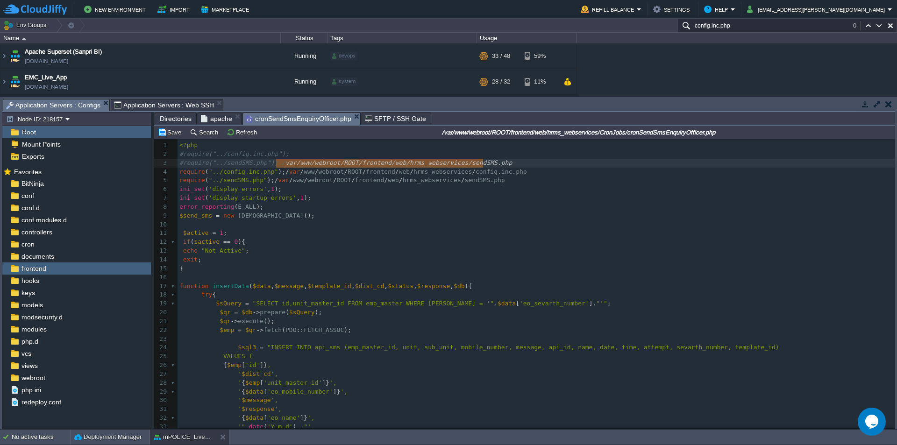
type textarea "/var/www/webroot/ROOT/frontend/web/hrms_webservices/sendSMS.php"
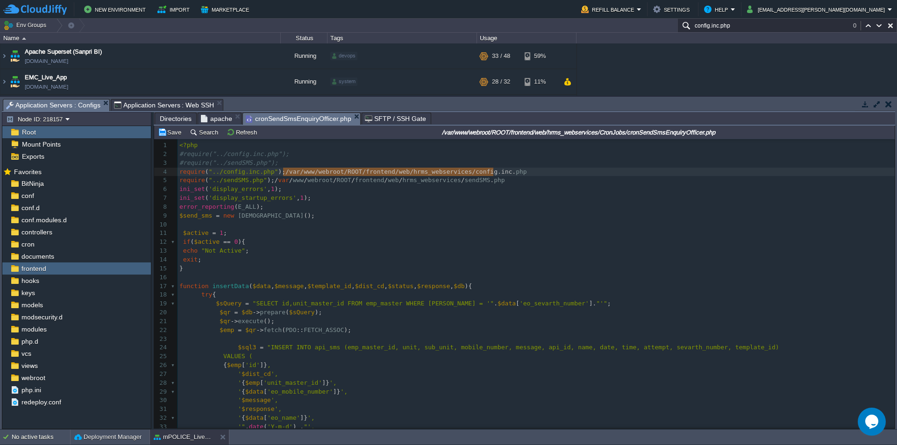
type textarea "/var/www/webroot/ROOT/frontend/web/hrms_webservices/config.inc.php"
drag, startPoint x: 284, startPoint y: 173, endPoint x: 495, endPoint y: 170, distance: 211.1
click at [348, 182] on div "x } 1 <?php 2 #require("../config.inc.php"); 3 #require("../sendSMS.php"); 4 re…" at bounding box center [535, 348] width 717 height 414
type textarea "/var/www/webroot/ROOT/frontend/web/hrms_webservices/config.inc.php"
drag, startPoint x: 509, startPoint y: 172, endPoint x: 283, endPoint y: 170, distance: 225.6
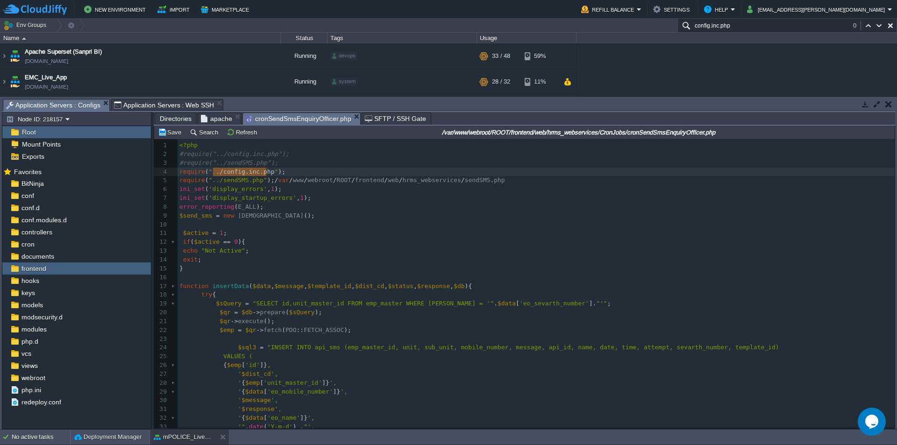
type textarea "../config.inc.php"
drag, startPoint x: 265, startPoint y: 171, endPoint x: 209, endPoint y: 170, distance: 55.6
paste textarea
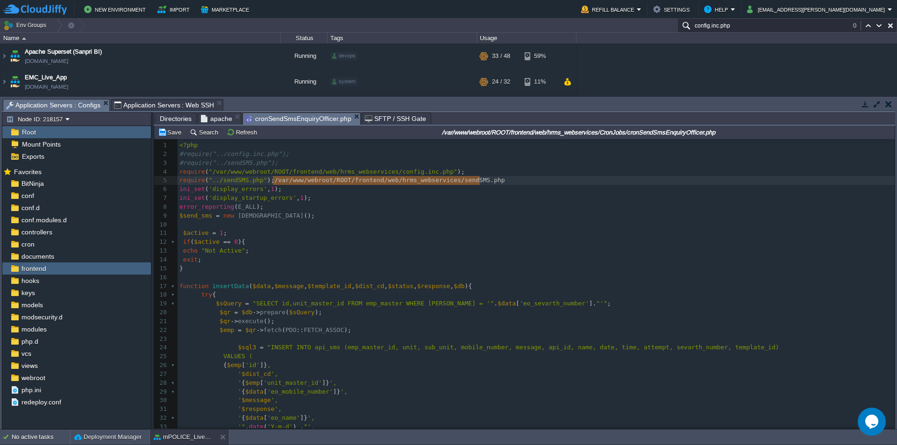
type textarea "/var/www/webroot/ROOT/frontend/web/hrms_webservices/sendSMS.php"
drag, startPoint x: 485, startPoint y: 181, endPoint x: 271, endPoint y: 181, distance: 213.9
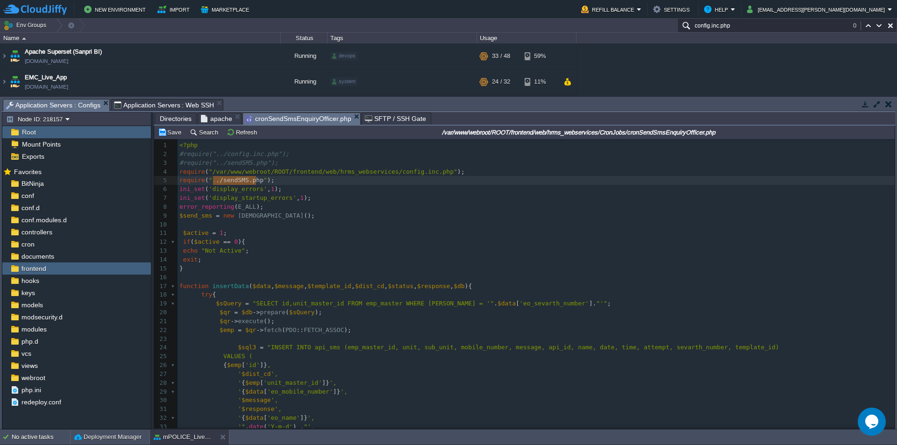
type textarea "../sendSMS.php"
drag, startPoint x: 255, startPoint y: 180, endPoint x: 211, endPoint y: 179, distance: 44.8
paste textarea
click at [374, 184] on div "x } 1 <?php 2 #require("../config.inc.php"); 3 #require("../sendSMS.php"); 4 re…" at bounding box center [535, 348] width 717 height 414
click at [460, 180] on pre "require ( "/var/www/webroot/ROOT/frontend/web/hrms_webservices/sendSMS.php" );" at bounding box center [535, 180] width 717 height 9
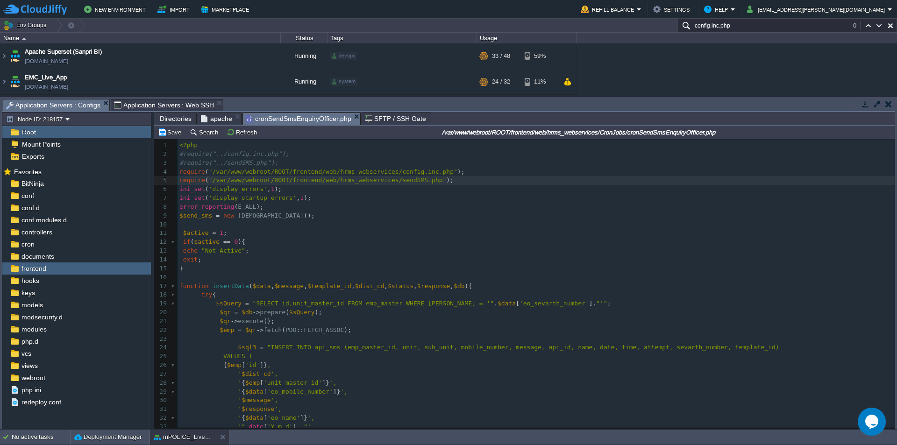
click at [211, 174] on span ""/var/www/webroot/ROOT/frontend/web/hrms_webservices/config.inc.php"" at bounding box center [333, 171] width 248 height 7
click at [367, 206] on pre "error_reporting ( E_ALL );" at bounding box center [535, 207] width 717 height 9
click at [253, 175] on div "x } 1 <?php 2 #require("../config.inc.php"); 3 #require("../sendSMS.php"); 4 re…" at bounding box center [535, 348] width 717 height 414
type textarea "require("/var/www/webroot/ROOT/frontend/web/hrms_webservices/config.inc.php");"
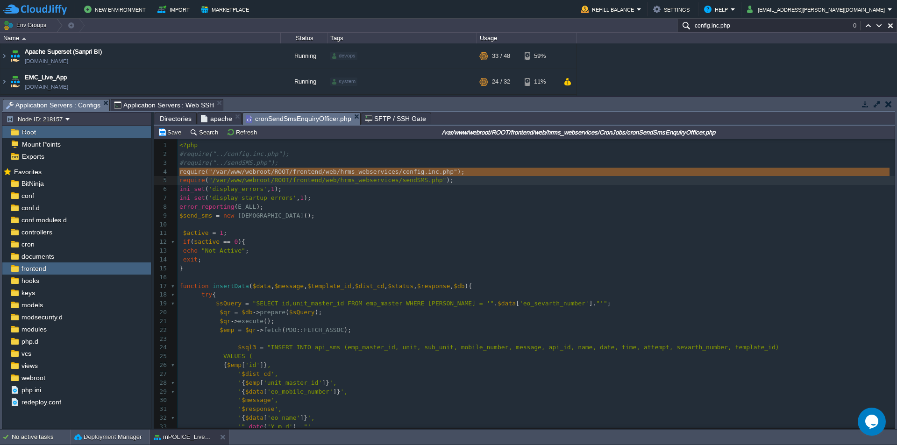
click at [361, 203] on pre "error_reporting ( E_ALL );" at bounding box center [535, 207] width 717 height 9
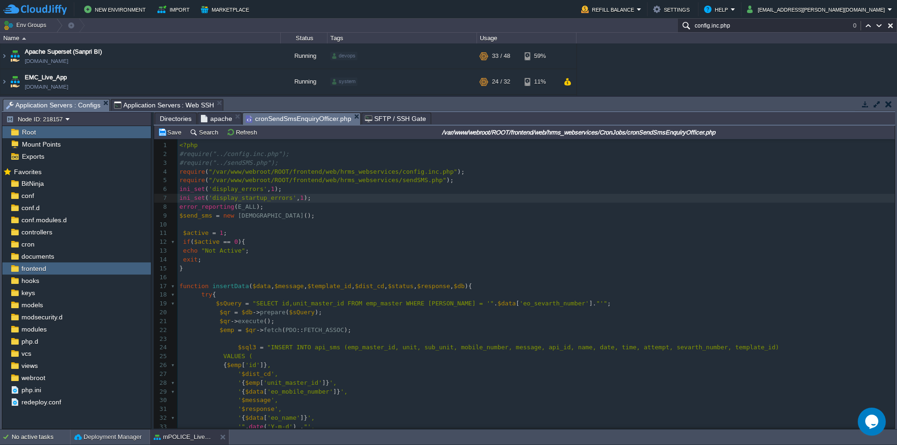
click at [441, 205] on pre "error_reporting ( E_ALL );" at bounding box center [535, 207] width 717 height 9
click at [438, 187] on pre "ini_set ( 'display_errors' , 1 );" at bounding box center [535, 189] width 717 height 9
click at [381, 168] on pre "#require("../sendSMS.php");" at bounding box center [535, 163] width 717 height 9
click at [348, 168] on pre "#require("../sendSMS.php");" at bounding box center [535, 163] width 717 height 9
click at [354, 163] on pre "#require("../sendSMS.php");" at bounding box center [535, 163] width 717 height 9
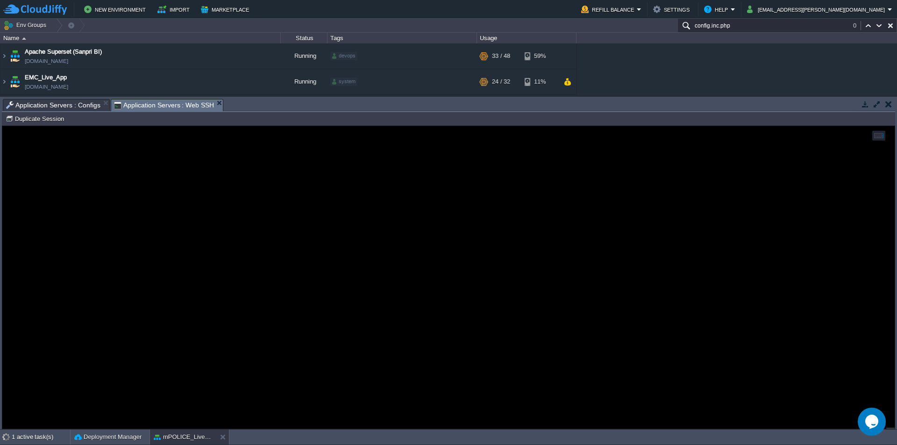
click at [149, 105] on span "Application Servers : Web SSH" at bounding box center [164, 105] width 100 height 12
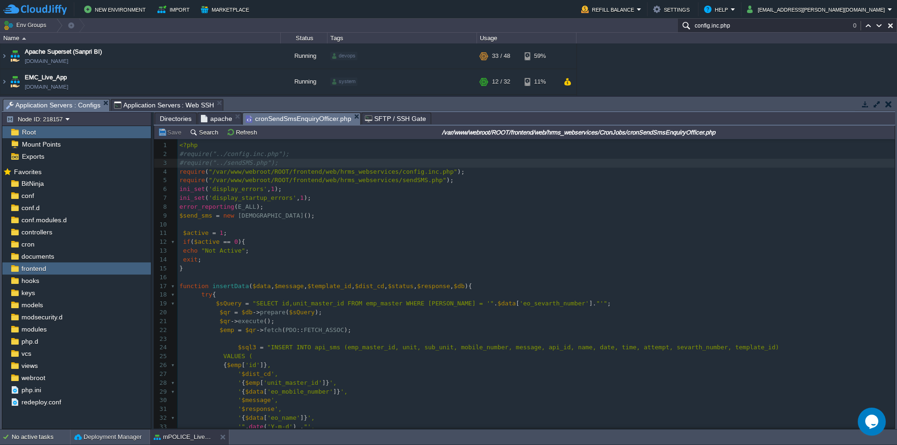
click at [62, 110] on span "Application Servers : Configs" at bounding box center [53, 105] width 94 height 12
click at [286, 216] on pre "$send_sms = new SendSMS ();" at bounding box center [535, 216] width 717 height 9
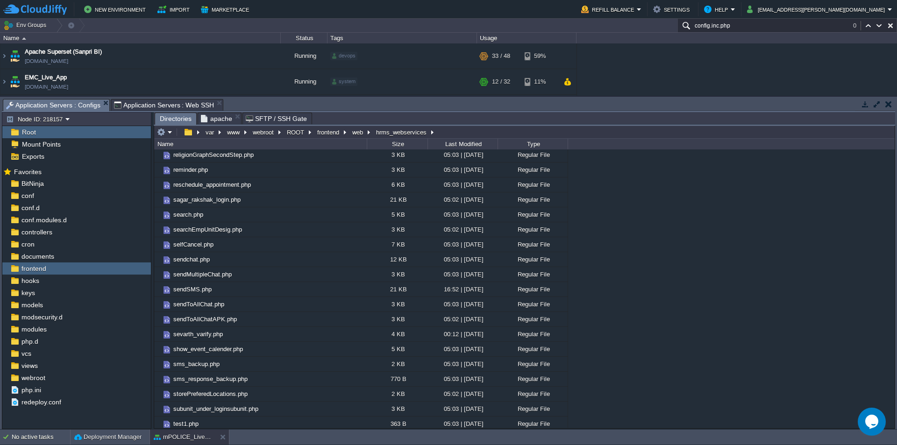
click at [221, 121] on span "apache" at bounding box center [216, 118] width 31 height 11
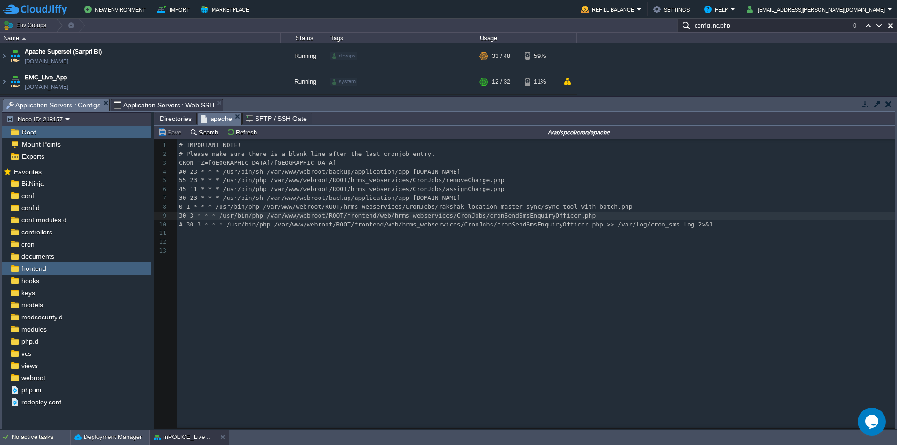
click at [427, 208] on div "x 1 # IMPORTANT NOTE! 2 # Please make sure there is a blank line after the last…" at bounding box center [537, 198] width 721 height 114
type textarea "/var/www/webroot/ROOT/frontend/web/hrms_webservices/CronJobs/"
drag, startPoint x: 462, startPoint y: 218, endPoint x: 261, endPoint y: 216, distance: 201.3
click at [163, 102] on span "Application Servers : Web SSH" at bounding box center [164, 104] width 100 height 11
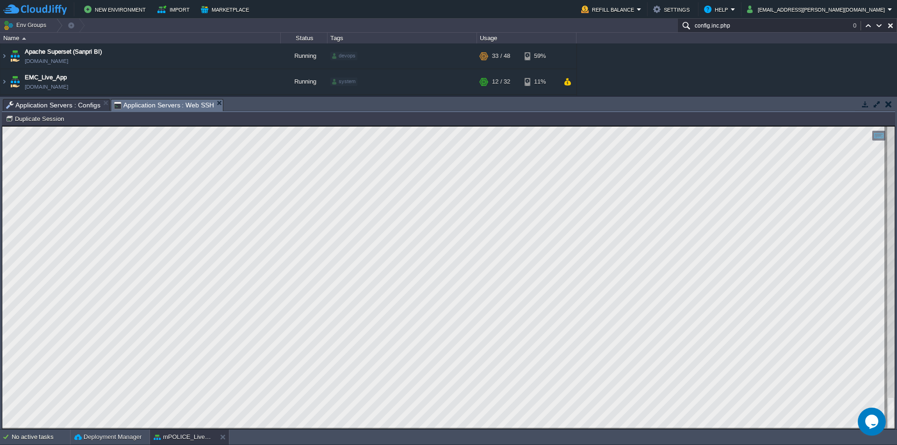
click at [65, 103] on span "Application Servers : Configs" at bounding box center [53, 104] width 94 height 11
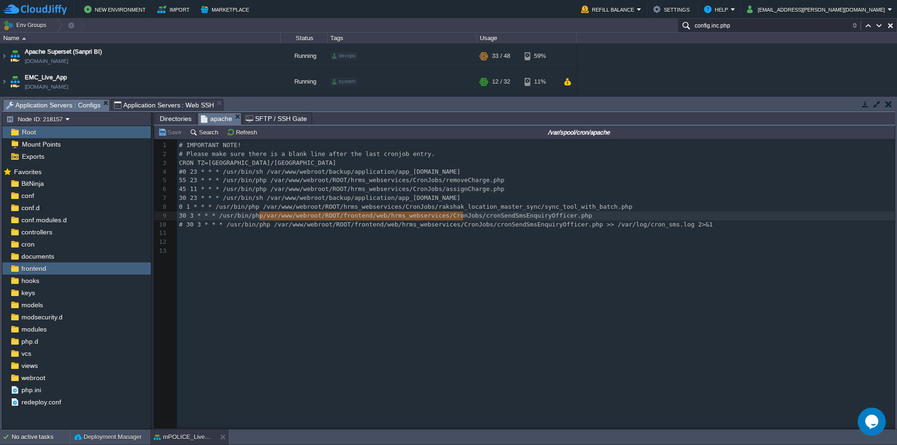
click at [165, 120] on span "Directories" at bounding box center [176, 118] width 32 height 11
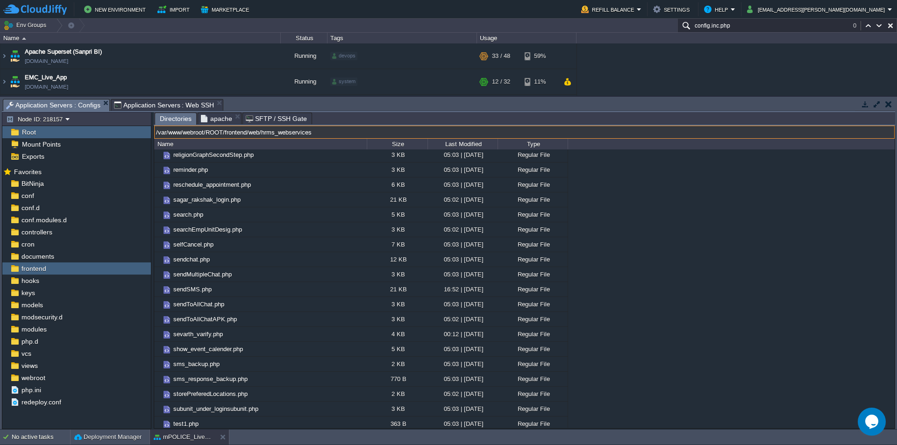
click at [474, 131] on input "/var/www/webroot/ROOT/frontend/web/hrms_webservices" at bounding box center [524, 132] width 740 height 13
paste input "/CronJobs/"
type input "/var/www/webroot/ROOT/frontend/web/hrms_webservices/CronJobs/"
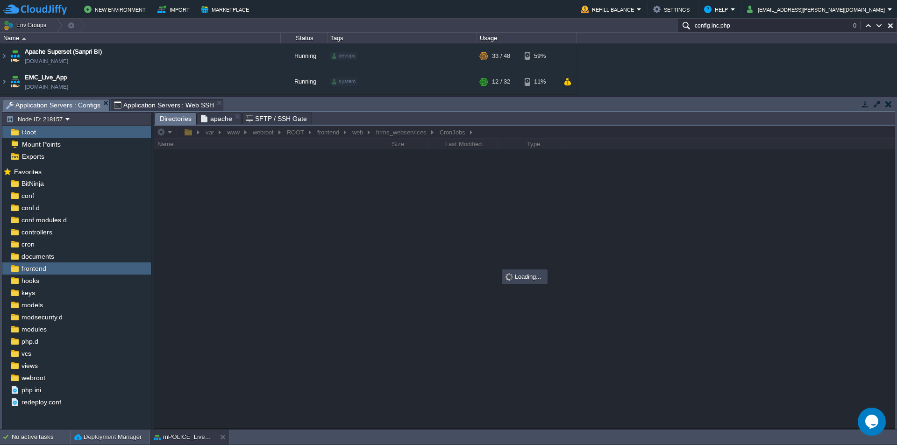
scroll to position [0, 0]
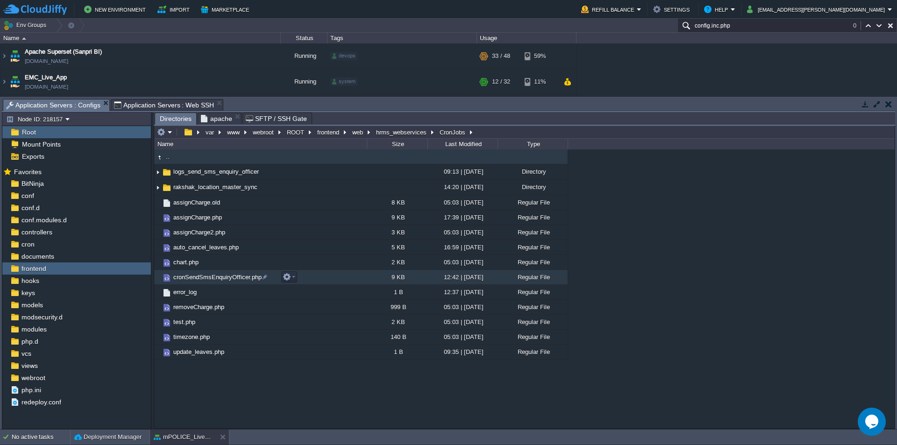
click at [212, 277] on span "cronSendSmsEnquiryOfficer.php" at bounding box center [217, 277] width 91 height 8
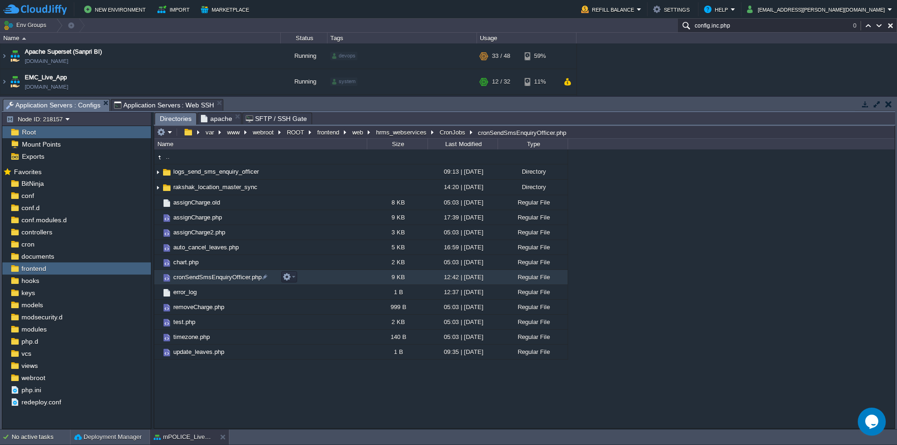
click at [212, 277] on span "cronSendSmsEnquiryOfficer.php" at bounding box center [217, 277] width 91 height 8
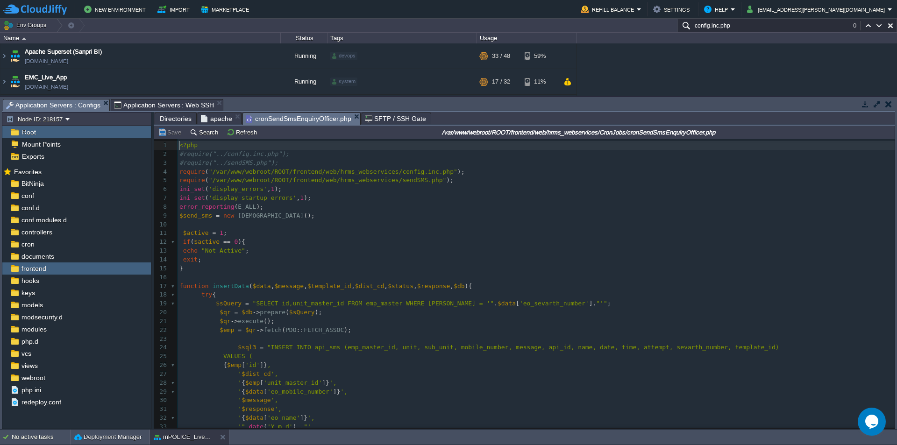
scroll to position [3, 0]
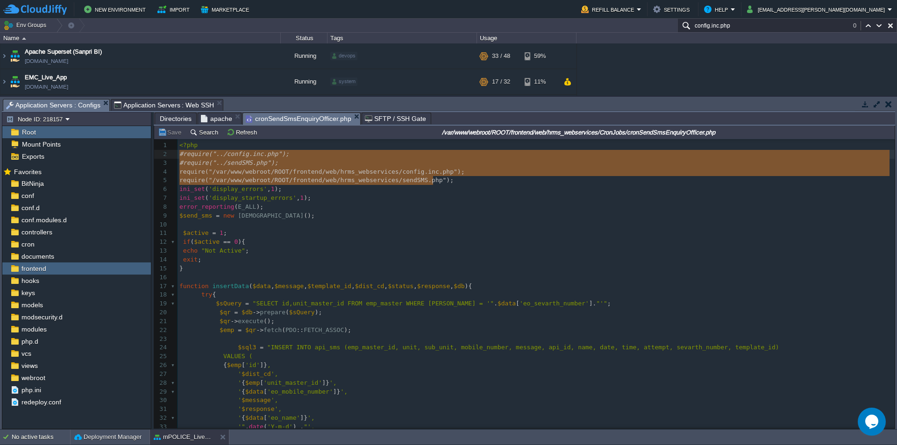
type textarea "<?php #require("../config.inc.php"); #require("../sendSMS.php"); require("/var/…"
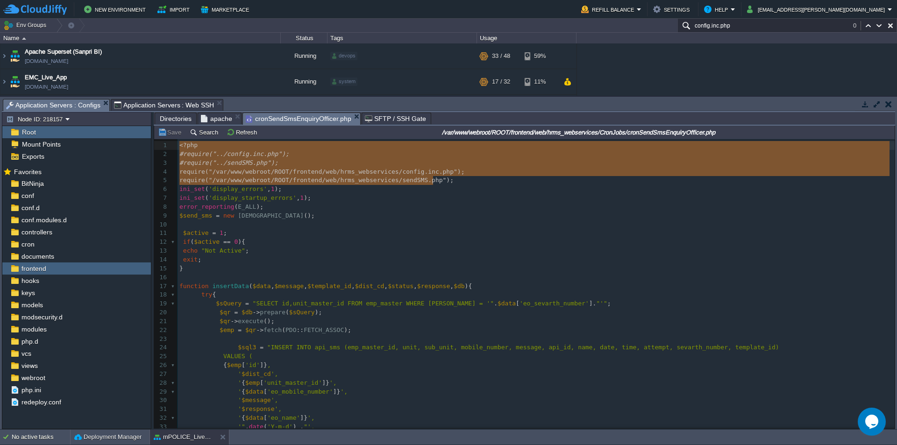
drag, startPoint x: 431, startPoint y: 180, endPoint x: 171, endPoint y: 150, distance: 261.8
